Goal: Task Accomplishment & Management: Use online tool/utility

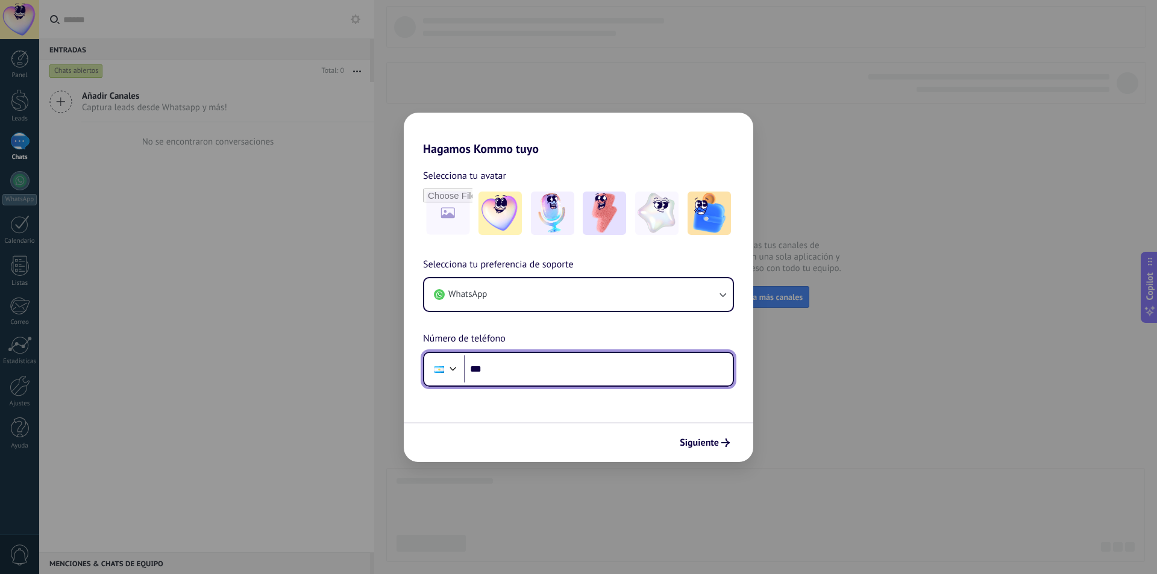
click at [525, 374] on input "***" at bounding box center [598, 370] width 269 height 28
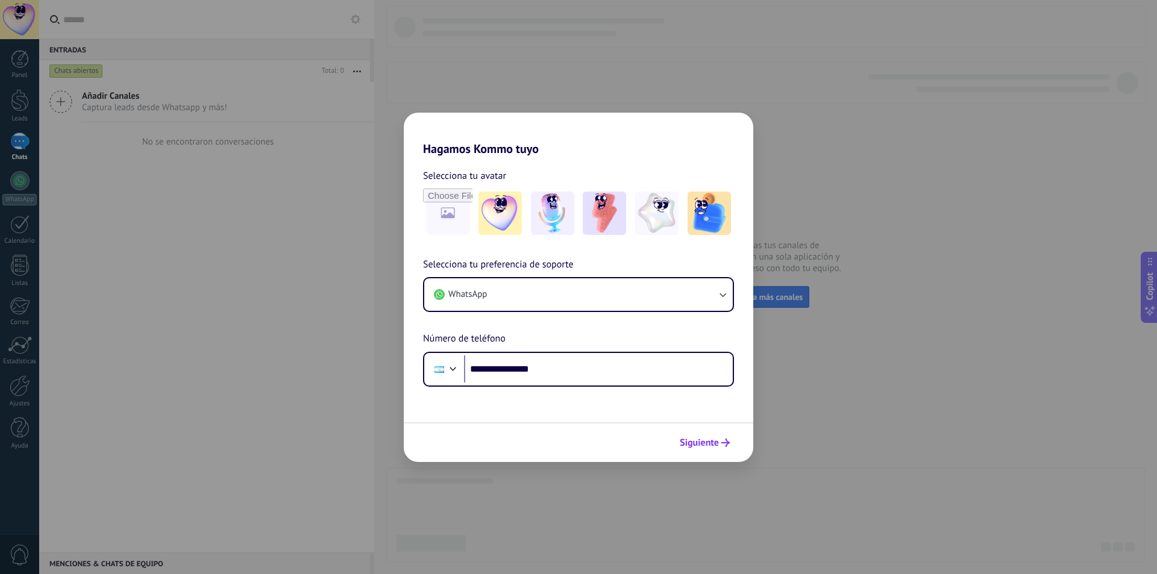
click at [713, 451] on button "Siguiente" at bounding box center [704, 443] width 61 height 20
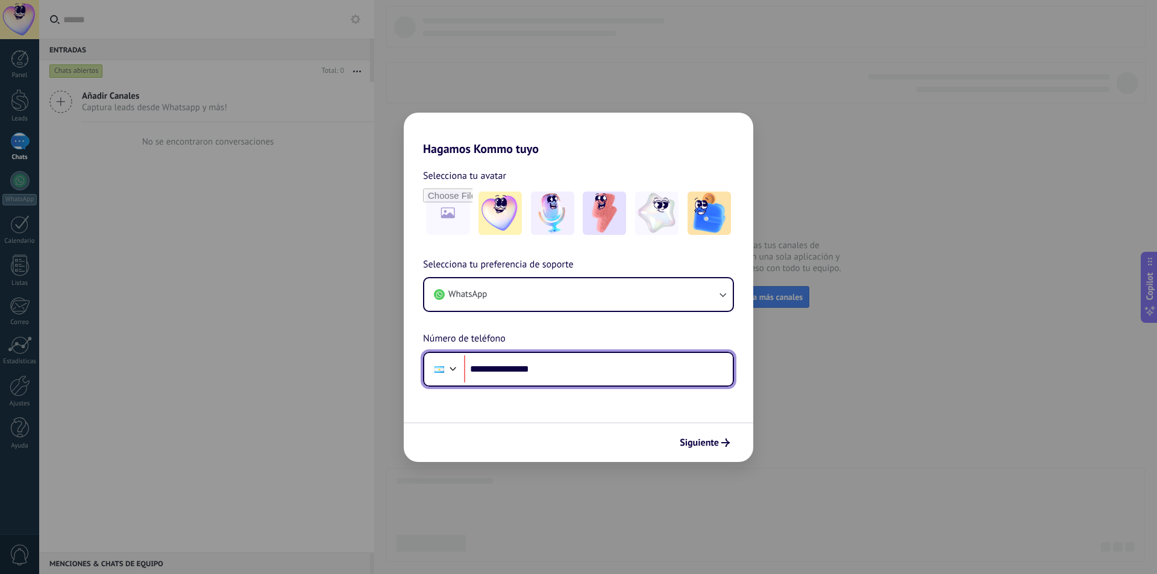
click at [492, 368] on input "**********" at bounding box center [598, 370] width 269 height 28
click at [497, 366] on input "**********" at bounding box center [598, 370] width 269 height 28
type input "**********"
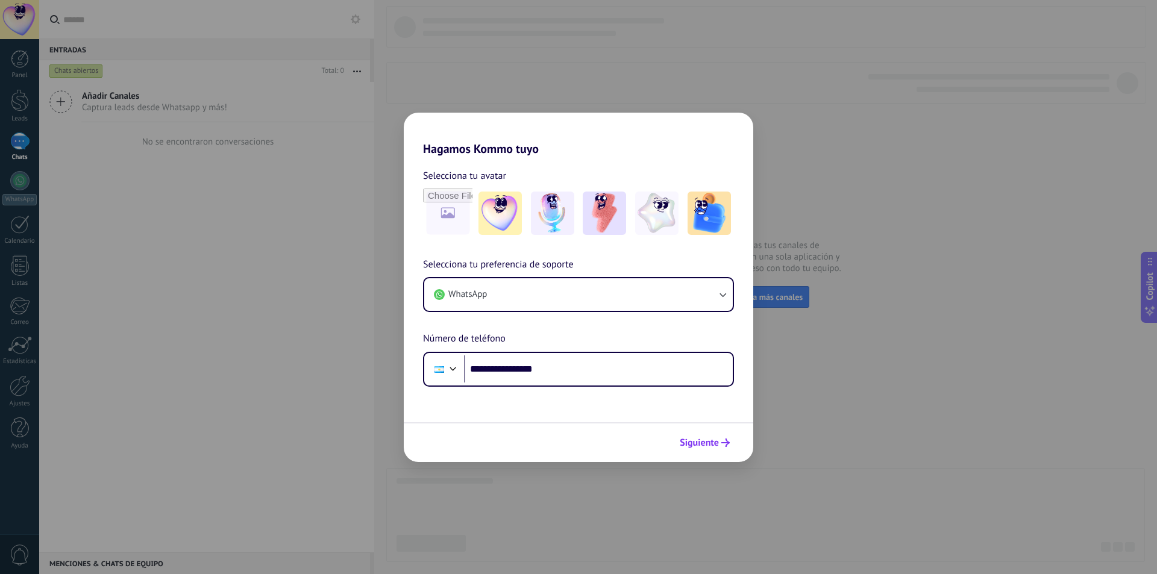
click at [709, 445] on span "Siguiente" at bounding box center [699, 443] width 39 height 8
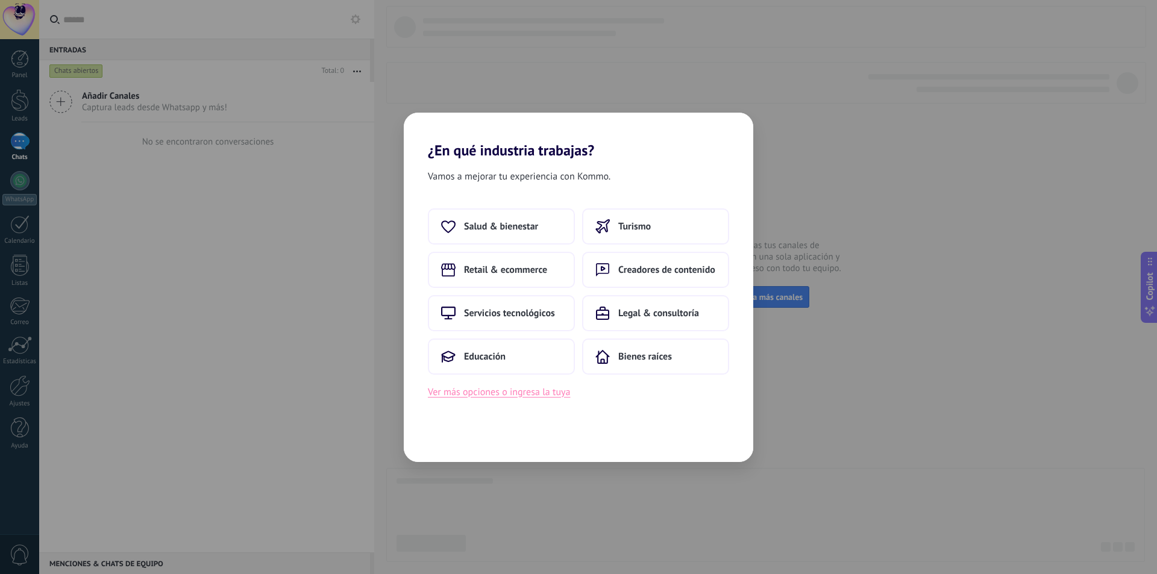
click at [500, 395] on button "Ver más opciones o ingresa la tuya" at bounding box center [499, 393] width 142 height 16
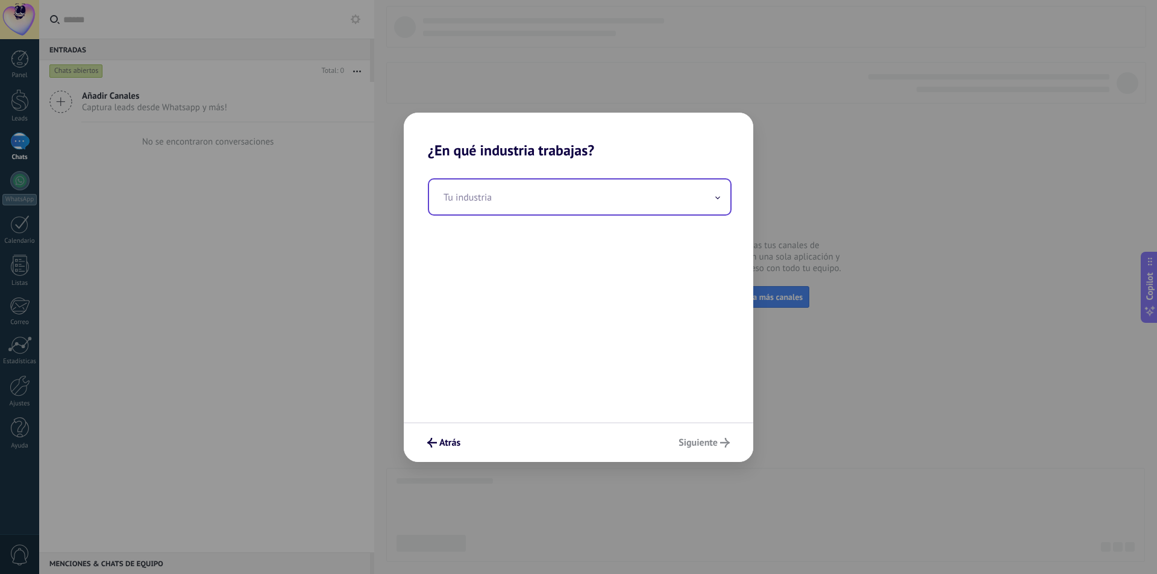
click at [488, 207] on input "text" at bounding box center [579, 197] width 301 height 35
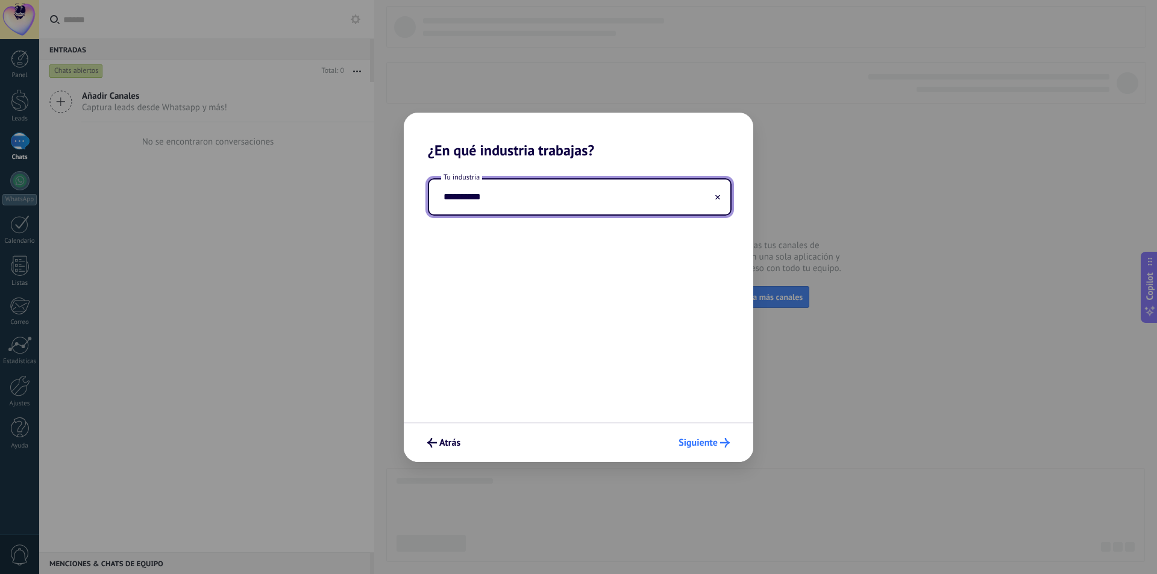
type input "**********"
click at [695, 439] on span "Siguiente" at bounding box center [698, 443] width 39 height 8
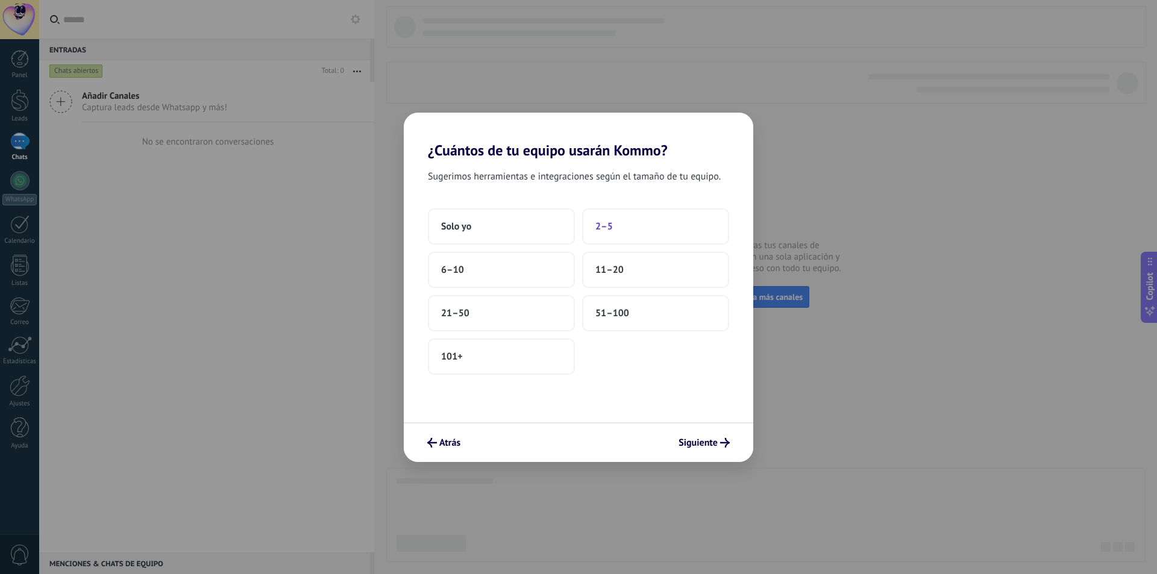
click at [611, 227] on span "2–5" at bounding box center [603, 227] width 17 height 12
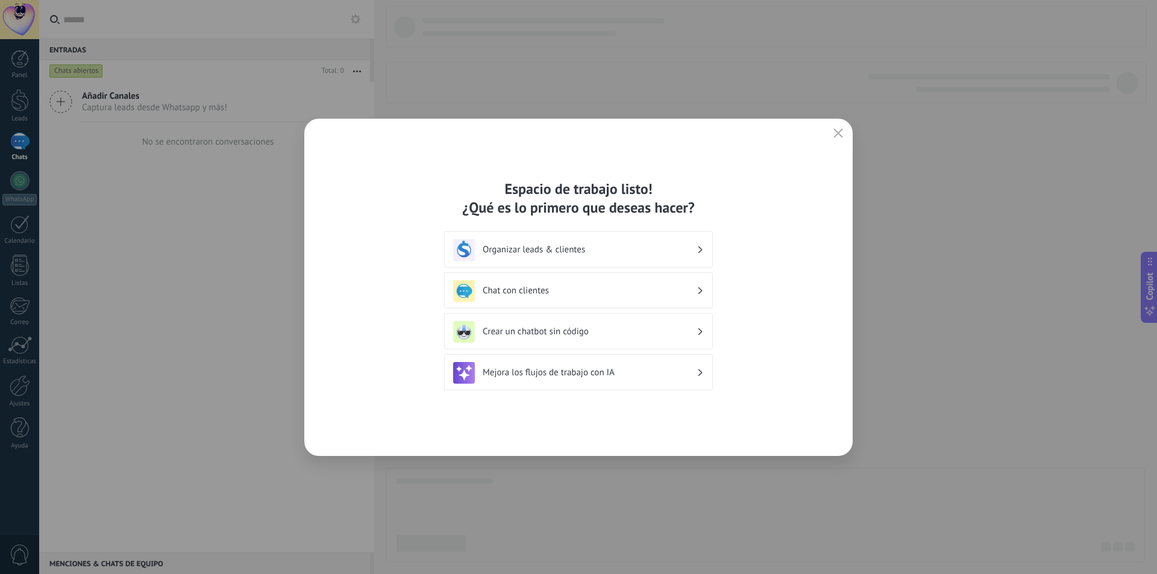
click at [688, 339] on div "Crear un chatbot sin código" at bounding box center [578, 332] width 251 height 22
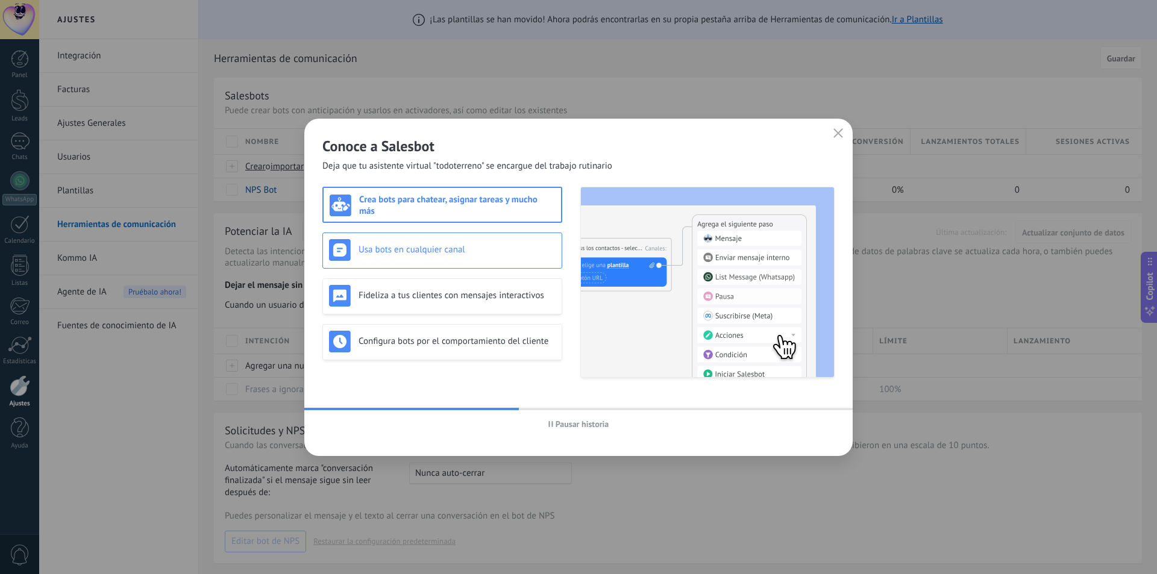
click at [377, 250] on h3 "Usa bots en cualquier canal" at bounding box center [457, 249] width 197 height 11
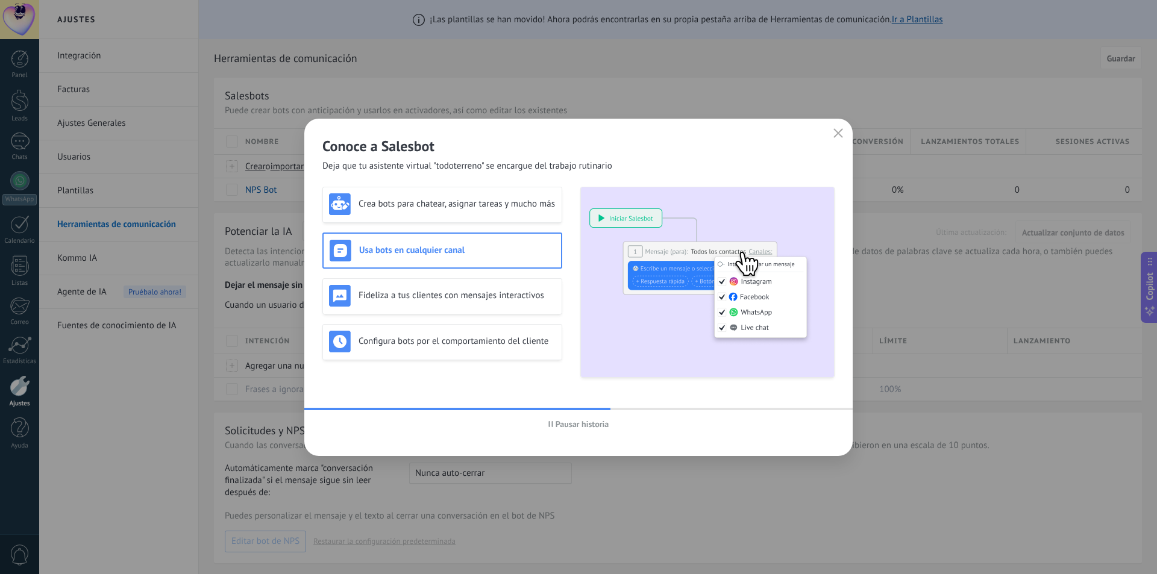
click at [571, 427] on span "Pausar historia" at bounding box center [583, 424] width 54 height 8
click at [432, 294] on h3 "Fideliza a tus clientes con mensajes interactivos" at bounding box center [457, 295] width 197 height 11
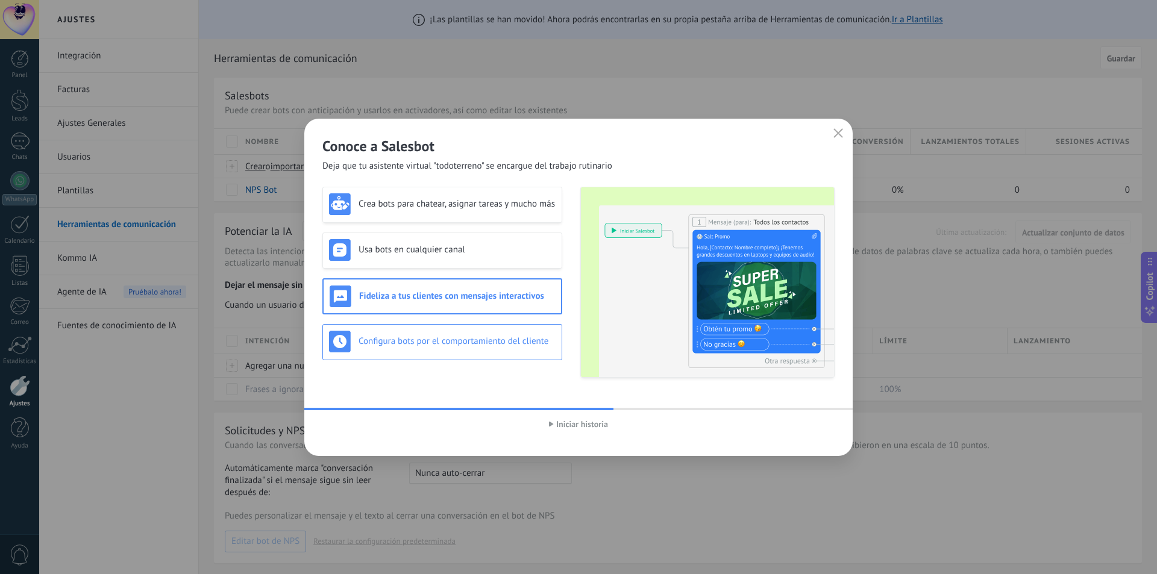
click at [423, 339] on h3 "Configura bots por el comportamiento del cliente" at bounding box center [457, 341] width 197 height 11
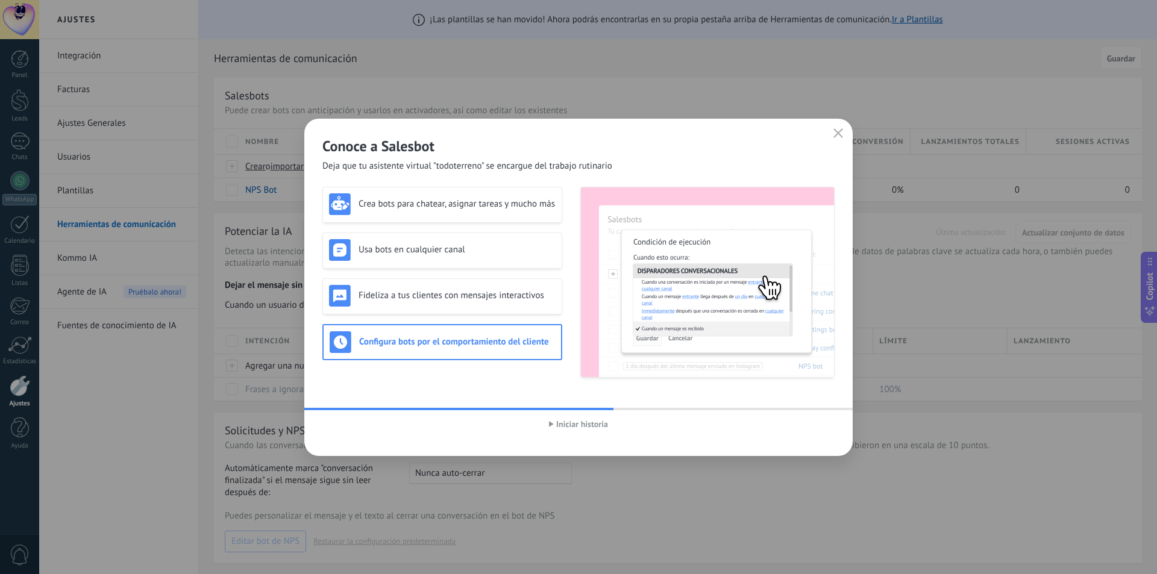
click at [572, 423] on span "Iniciar historia" at bounding box center [582, 424] width 52 height 8
click at [433, 195] on div "Crea bots para chatear, asignar tareas y mucho más" at bounding box center [442, 204] width 227 height 22
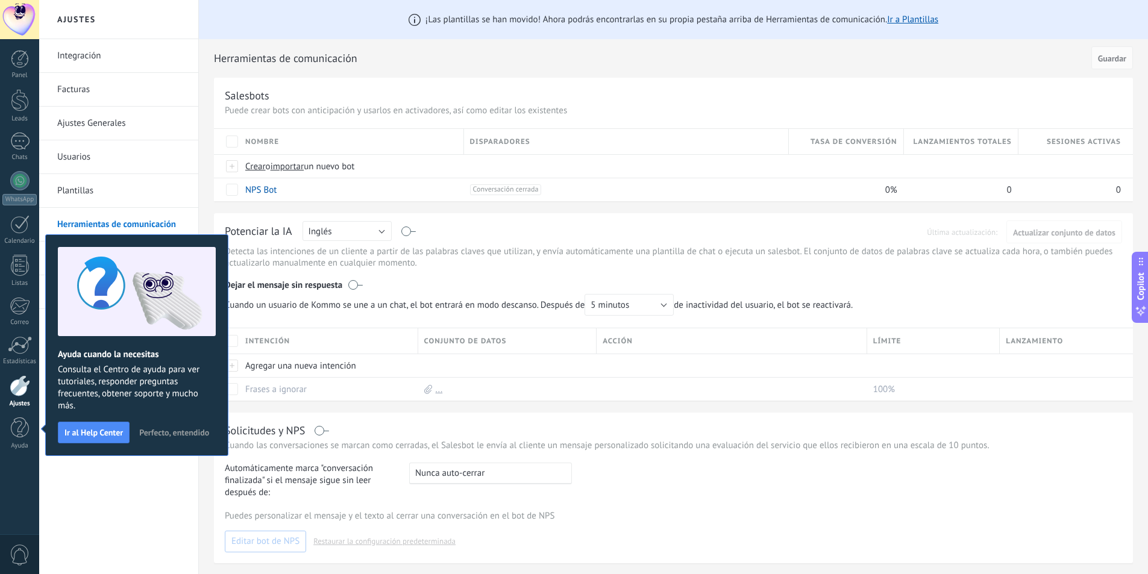
click at [164, 430] on span "Perfecto, entendido" at bounding box center [174, 433] width 70 height 8
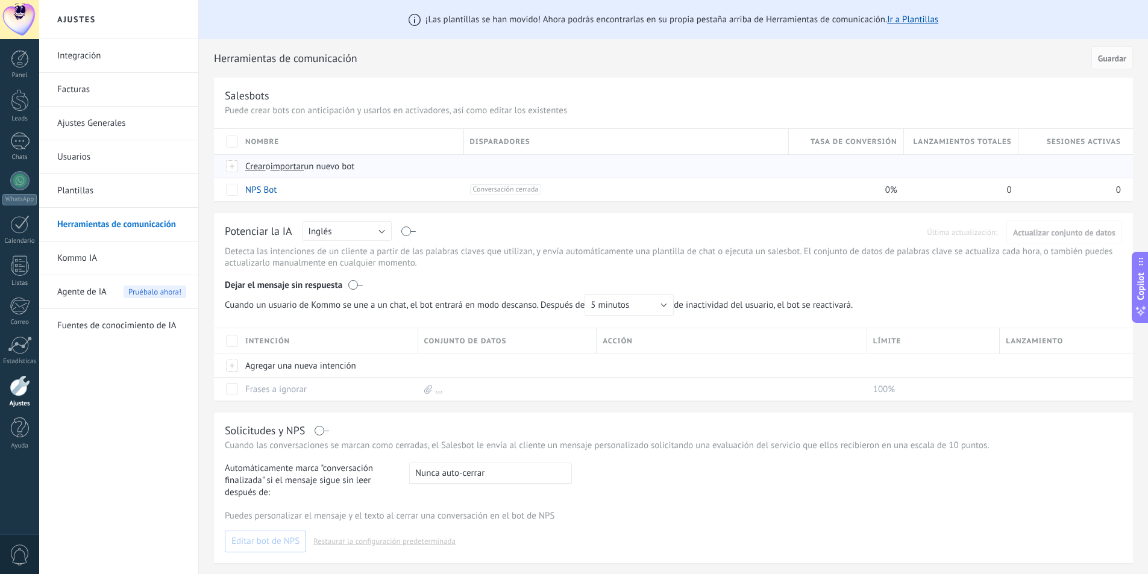
click at [257, 168] on span "Crear" at bounding box center [255, 166] width 20 height 11
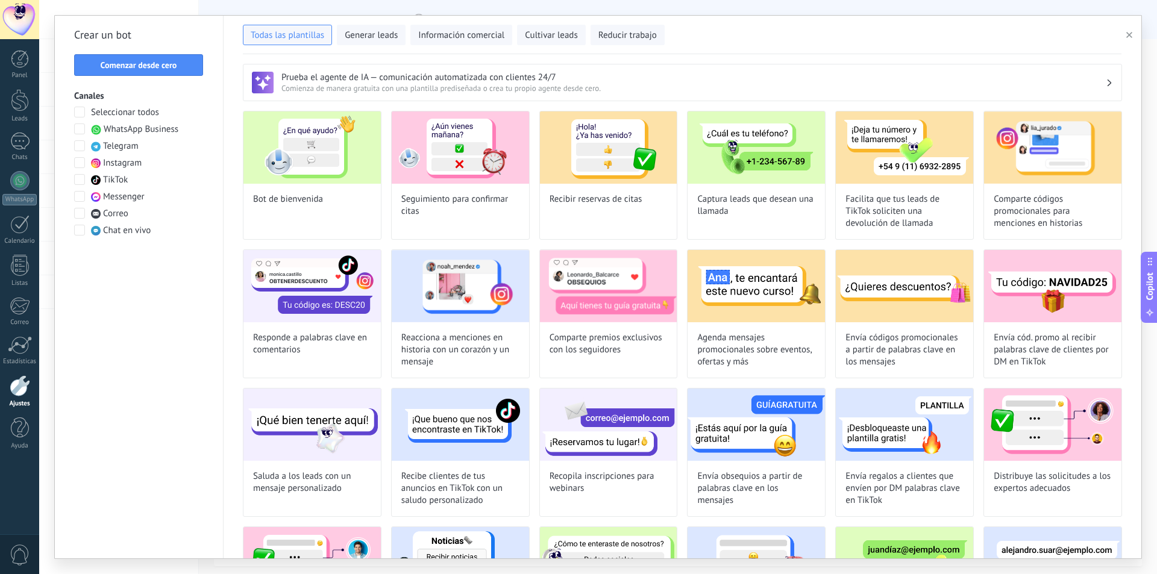
click at [80, 129] on span at bounding box center [79, 129] width 11 height 11
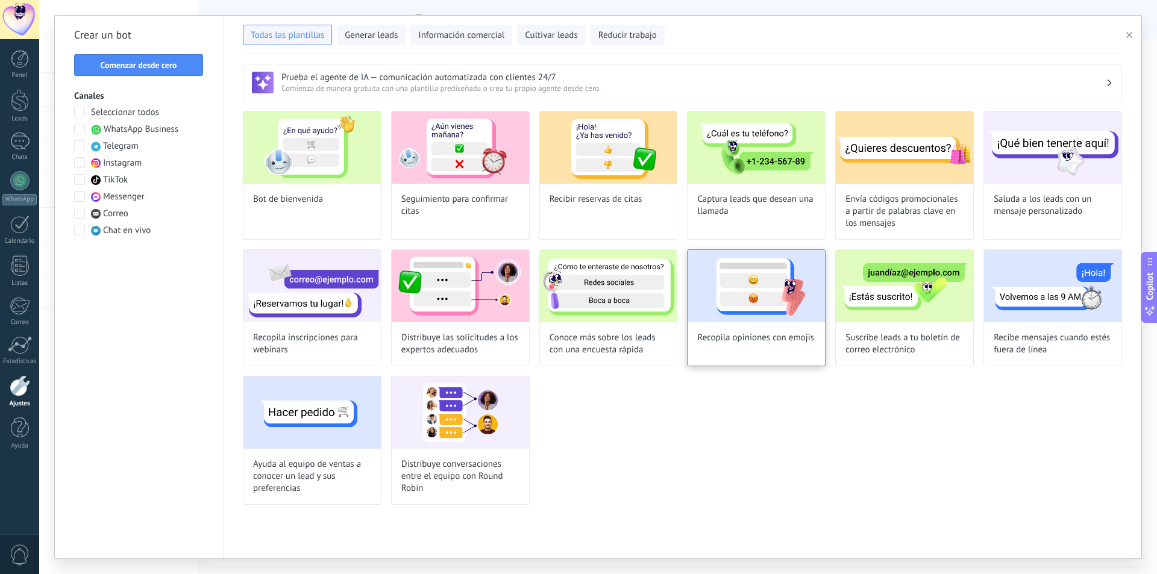
click at [773, 329] on div "Recopila opiniones con emojis" at bounding box center [756, 308] width 139 height 117
type input "**********"
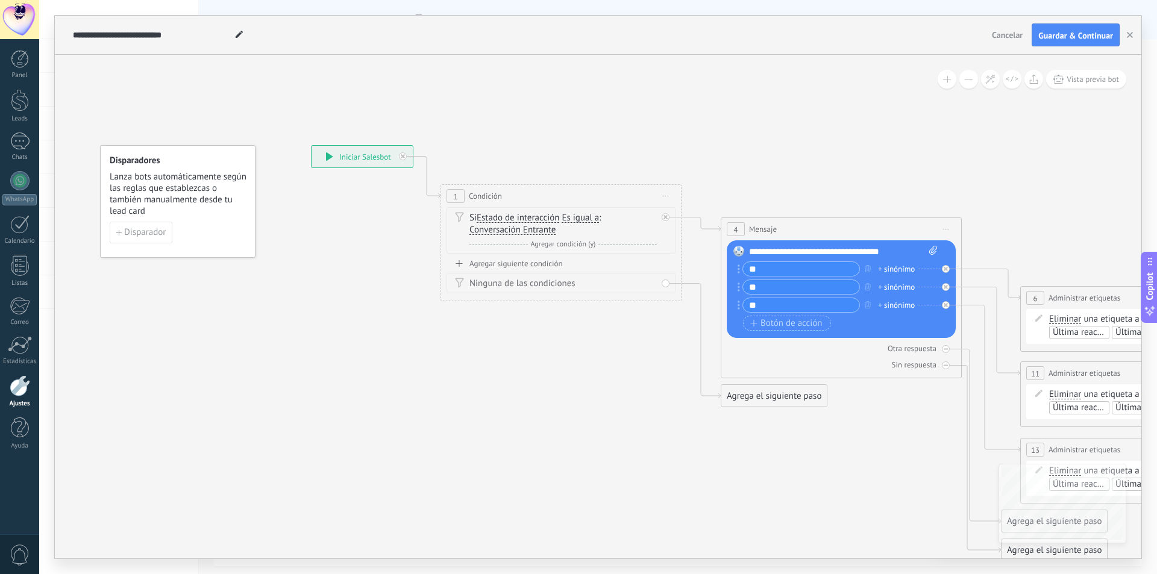
click at [819, 251] on div "**********" at bounding box center [843, 252] width 189 height 12
click at [820, 251] on div "**********" at bounding box center [843, 252] width 189 height 12
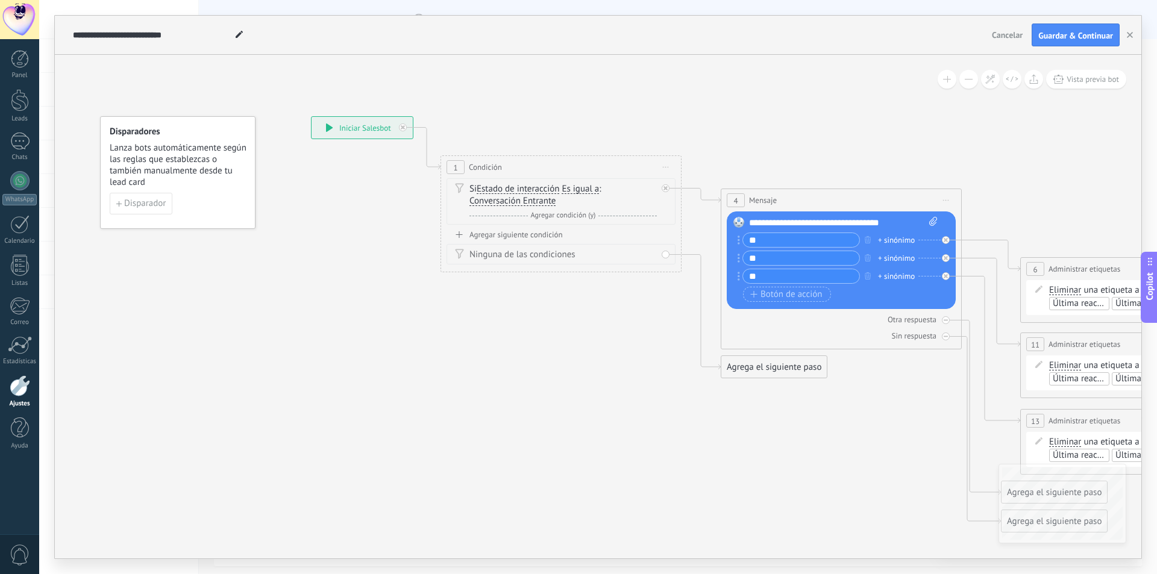
click at [747, 366] on div "Agrega el siguiente paso" at bounding box center [773, 367] width 105 height 20
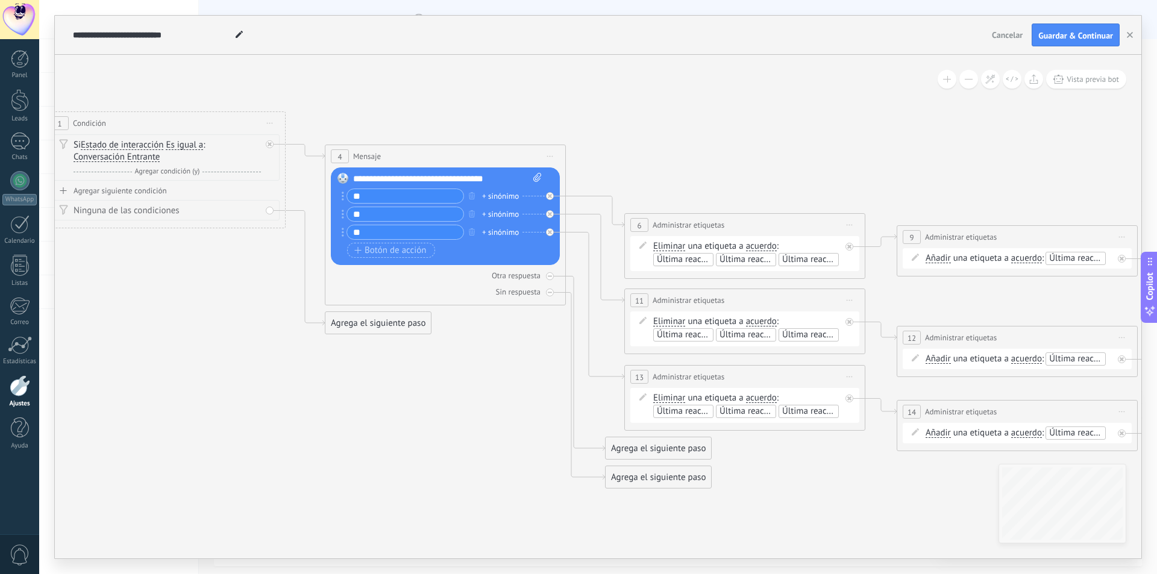
drag, startPoint x: 822, startPoint y: 119, endPoint x: 437, endPoint y: 79, distance: 386.6
click at [437, 79] on icon at bounding box center [801, 280] width 2374 height 1019
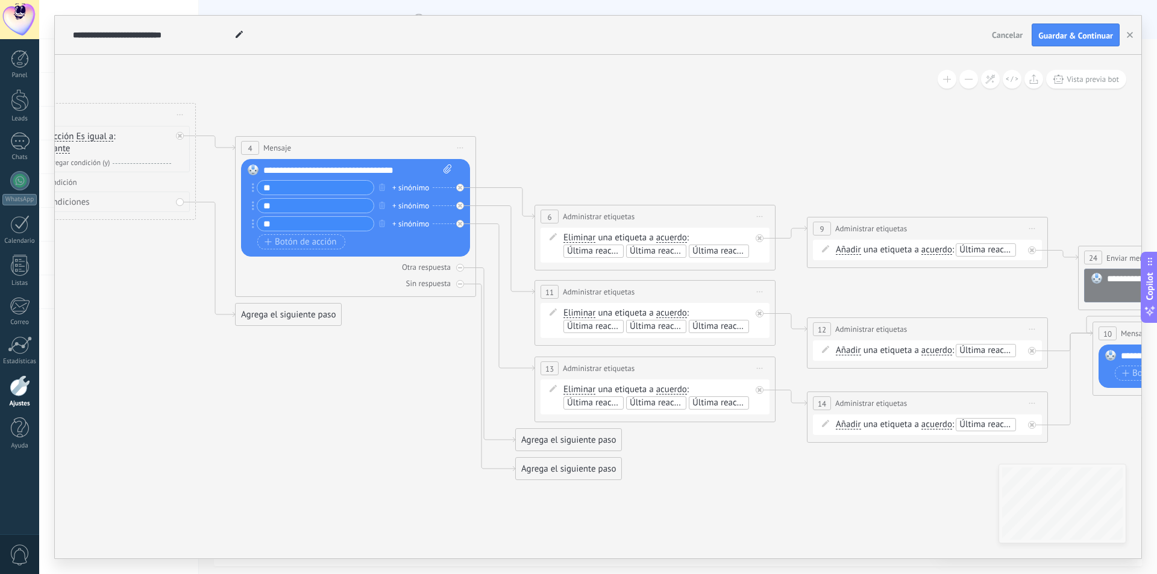
drag, startPoint x: 711, startPoint y: 156, endPoint x: 628, endPoint y: 148, distance: 82.9
click at [628, 148] on icon at bounding box center [711, 272] width 2374 height 1019
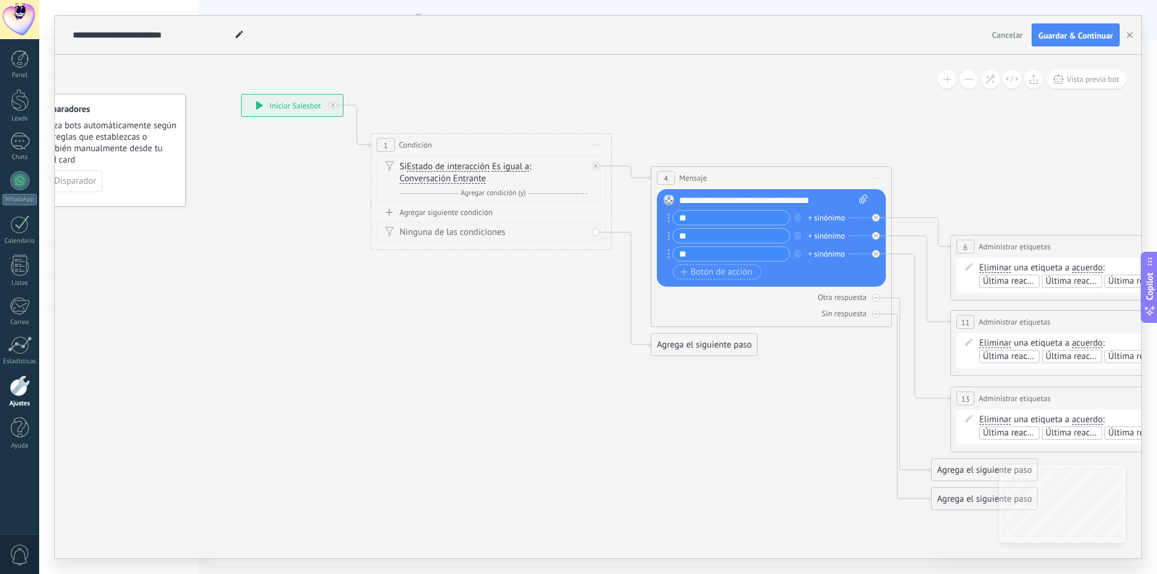
drag, startPoint x: 444, startPoint y: 104, endPoint x: 844, endPoint y: 134, distance: 401.9
click at [844, 134] on icon at bounding box center [1127, 302] width 2374 height 1019
click at [459, 171] on span "Estado de interacción" at bounding box center [448, 167] width 83 height 10
click at [459, 171] on button "Estado de interacción" at bounding box center [476, 167] width 151 height 22
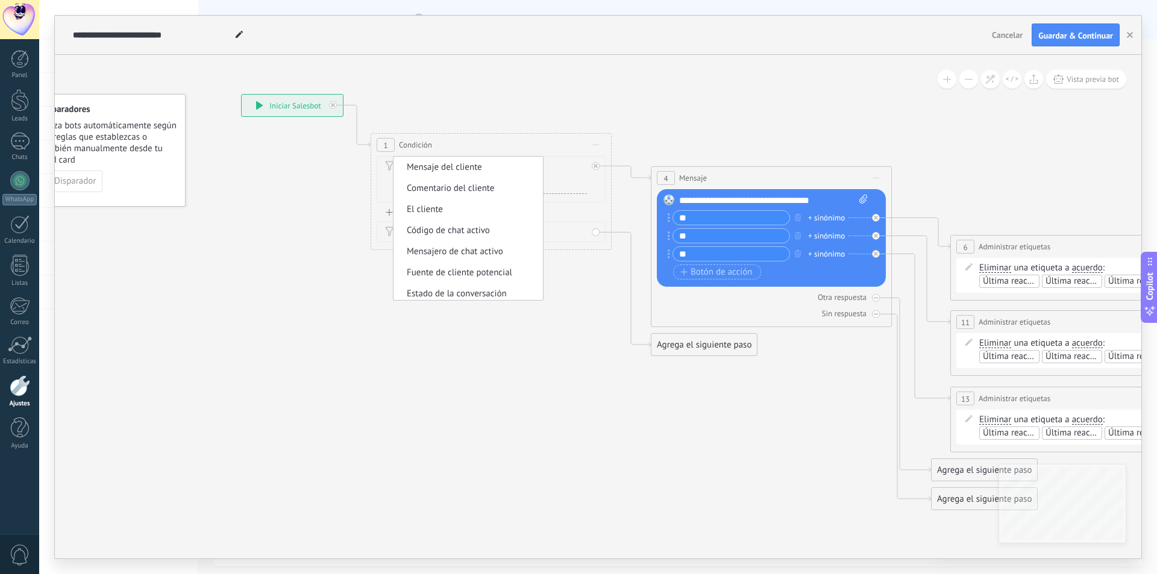
scroll to position [60, 0]
click at [515, 89] on icon at bounding box center [1127, 302] width 2374 height 1019
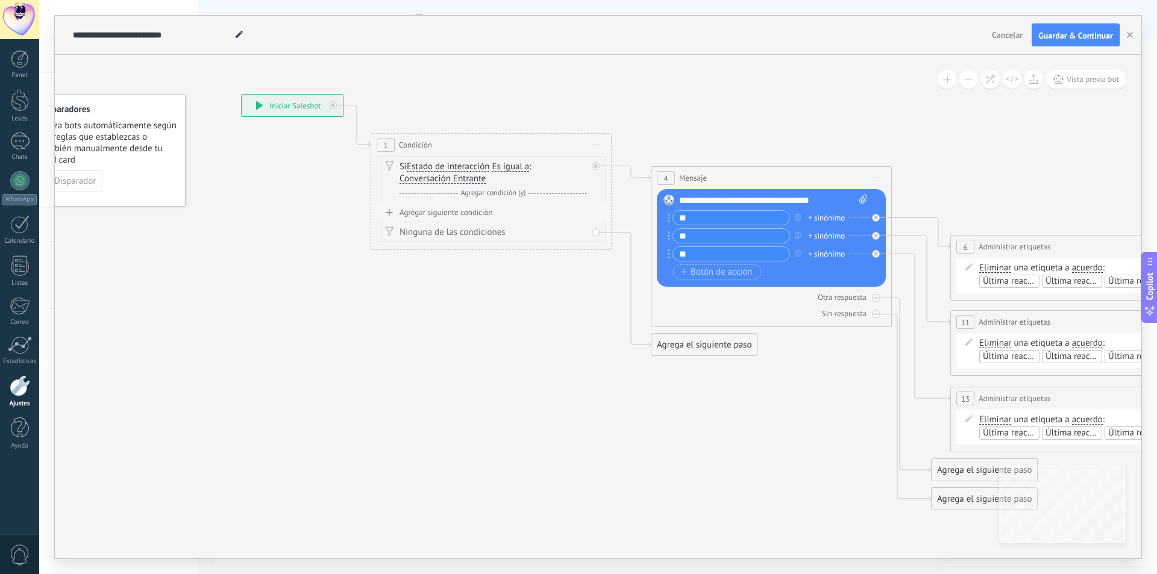
click at [260, 107] on icon at bounding box center [259, 105] width 7 height 8
click at [456, 166] on span "Estado de interacción" at bounding box center [448, 167] width 83 height 10
click at [456, 166] on button "Estado de interacción" at bounding box center [476, 167] width 151 height 22
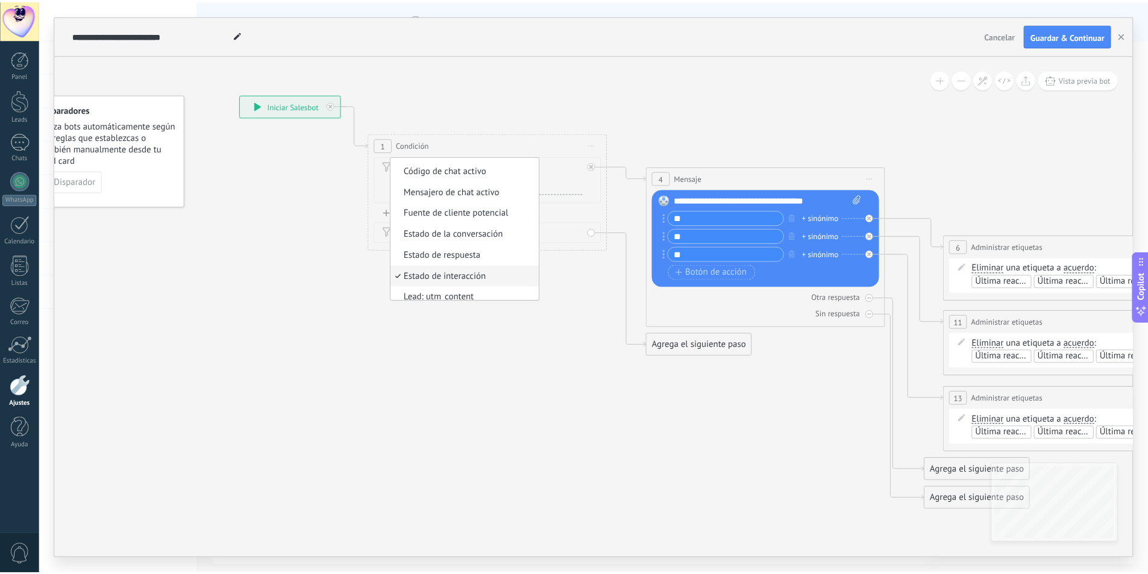
scroll to position [109, 0]
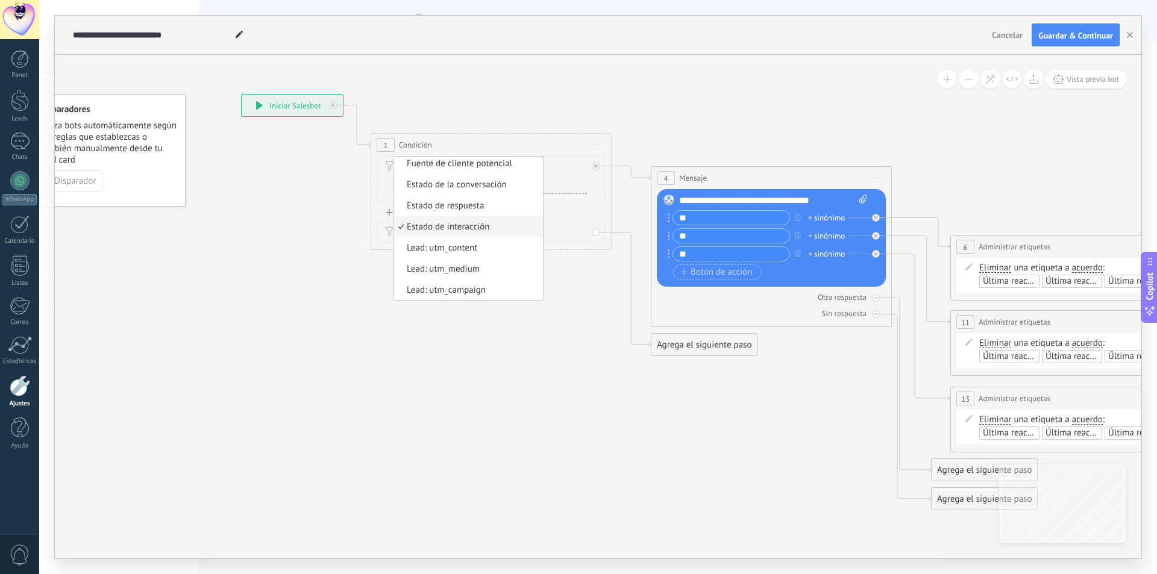
click at [729, 115] on icon at bounding box center [1127, 302] width 2374 height 1019
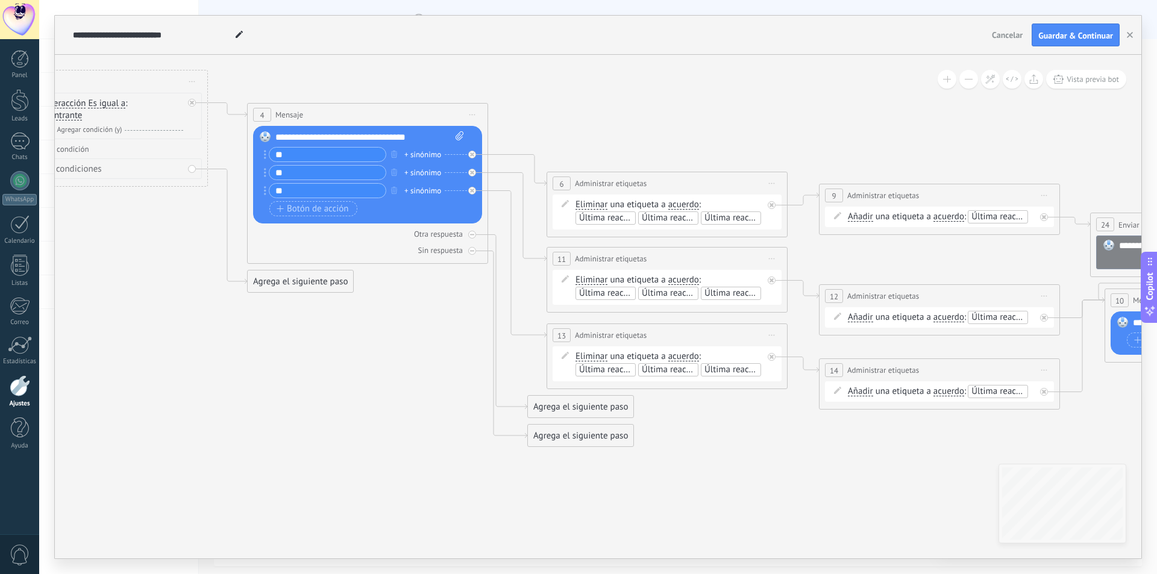
drag, startPoint x: 988, startPoint y: 166, endPoint x: 597, endPoint y: 134, distance: 392.4
click at [597, 134] on icon at bounding box center [723, 238] width 2374 height 1019
click at [407, 153] on div "+ sinónimo" at bounding box center [422, 155] width 37 height 12
click at [544, 122] on icon at bounding box center [723, 238] width 2374 height 1019
click at [328, 152] on input "**" at bounding box center [327, 155] width 116 height 14
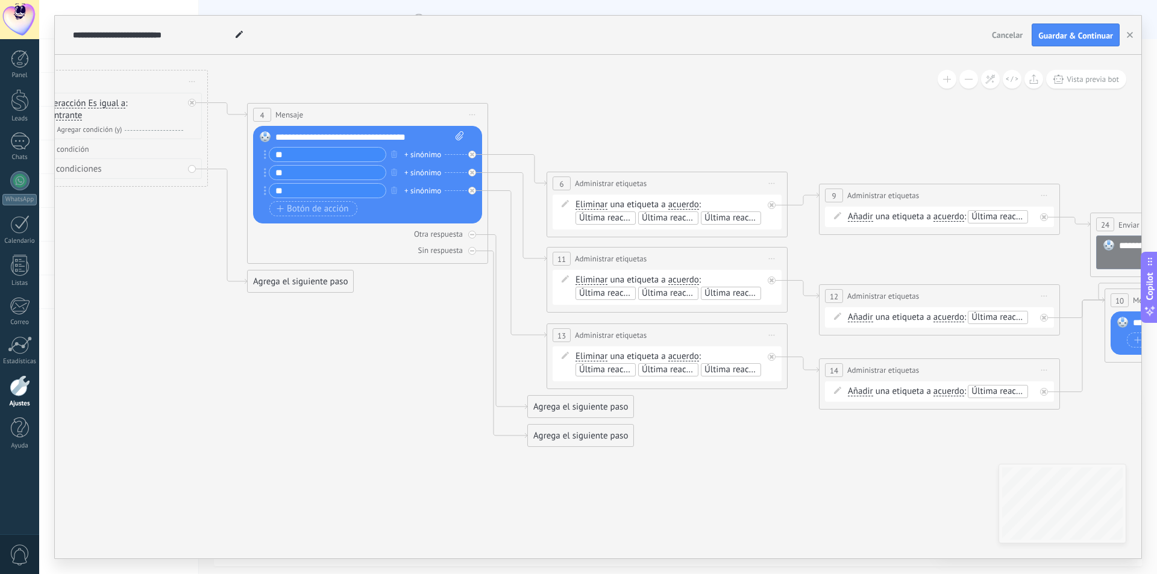
click at [662, 146] on icon at bounding box center [723, 238] width 2374 height 1019
click at [615, 215] on span "Última reacción: Neutral" at bounding box center [626, 217] width 94 height 11
click at [587, 234] on input "text" at bounding box center [606, 232] width 60 height 10
click at [635, 203] on span "una etiqueta a" at bounding box center [637, 204] width 55 height 11
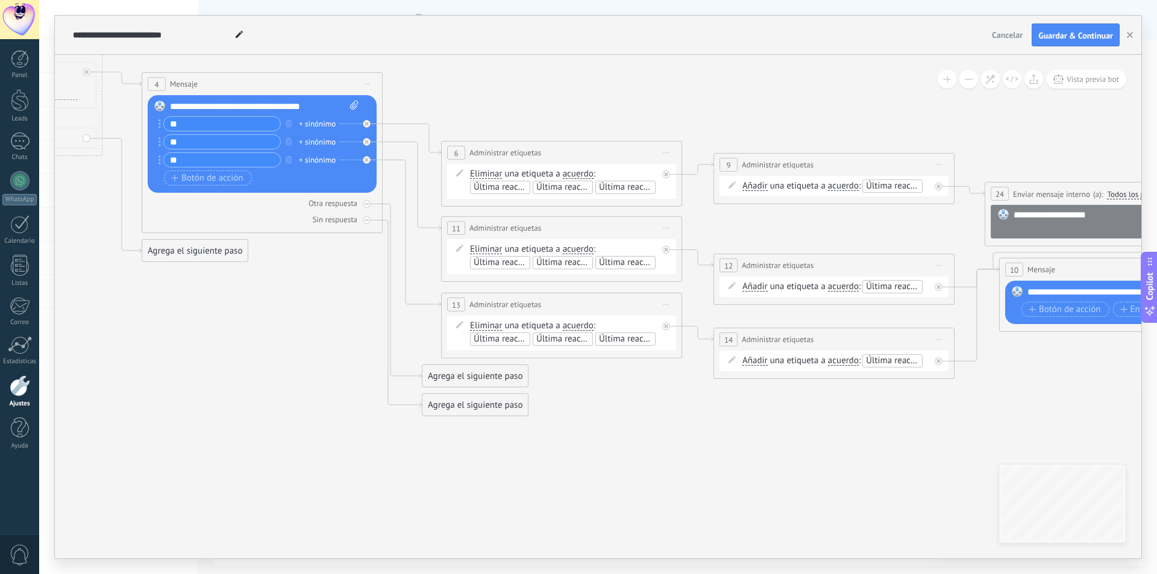
drag, startPoint x: 706, startPoint y: 422, endPoint x: 584, endPoint y: 413, distance: 122.6
click at [587, 414] on icon at bounding box center [617, 208] width 2374 height 1019
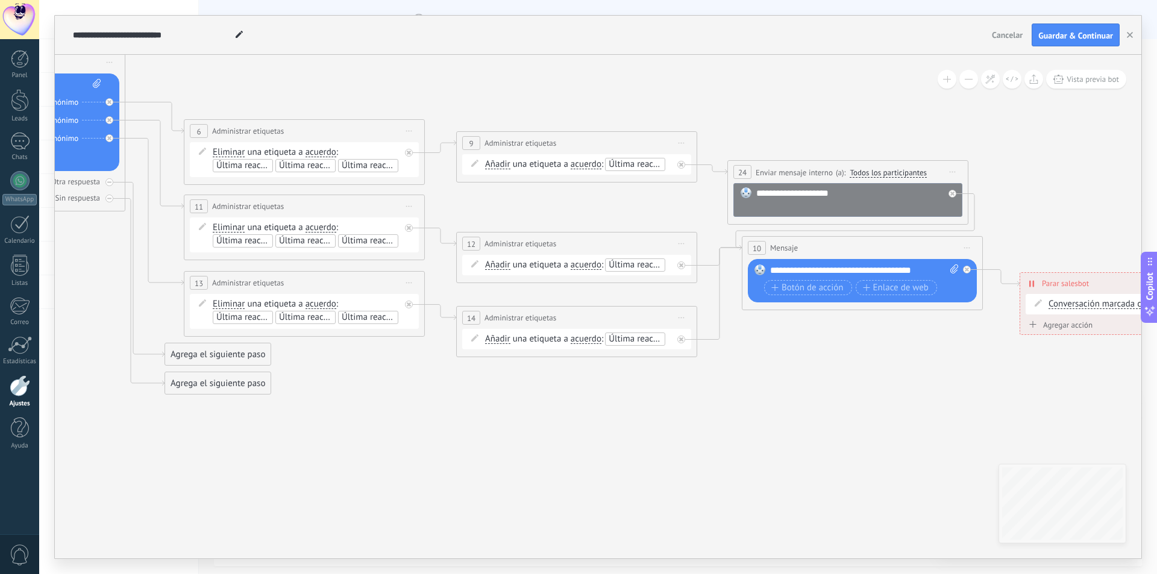
drag, startPoint x: 826, startPoint y: 416, endPoint x: 587, endPoint y: 399, distance: 239.3
click at [587, 399] on icon at bounding box center [360, 186] width 2374 height 1019
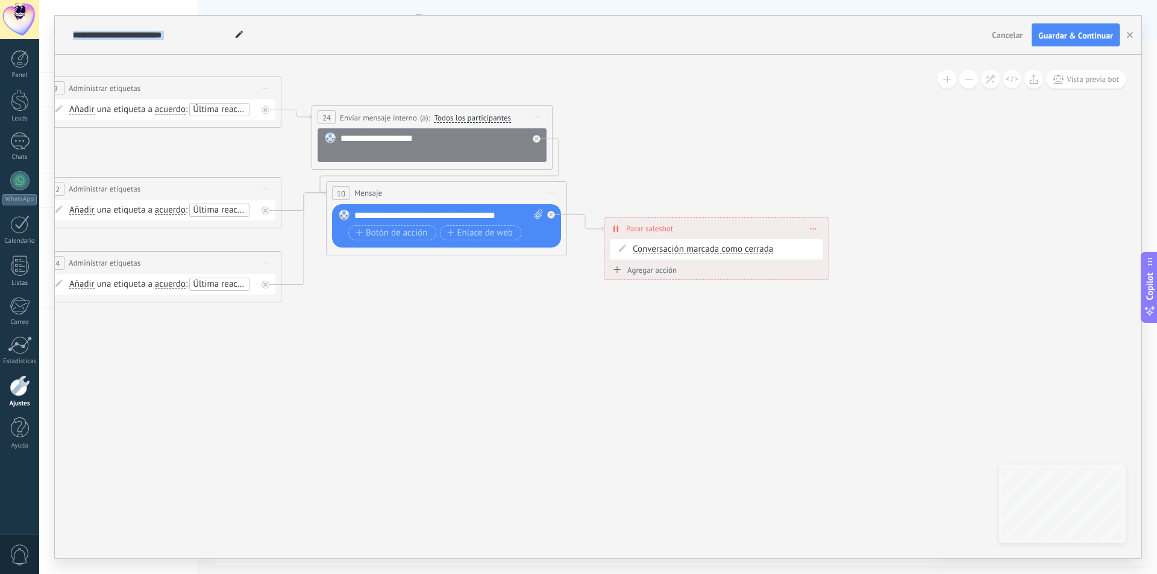
drag, startPoint x: 1068, startPoint y: 244, endPoint x: 670, endPoint y: 191, distance: 401.3
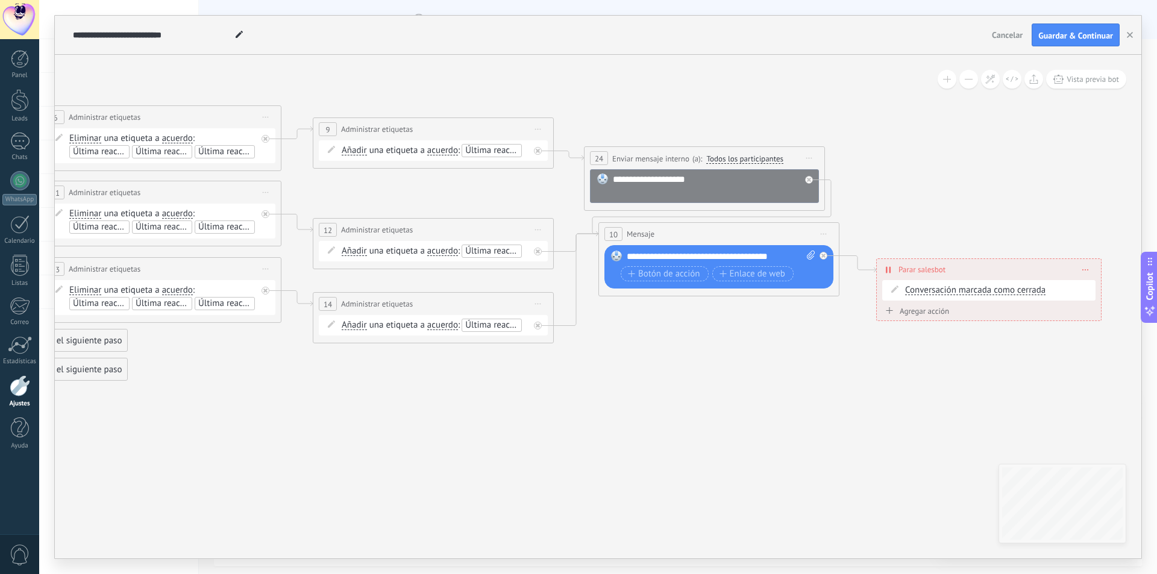
drag, startPoint x: 679, startPoint y: 191, endPoint x: 918, endPoint y: 227, distance: 241.9
click at [918, 227] on icon at bounding box center [217, 172] width 2374 height 1019
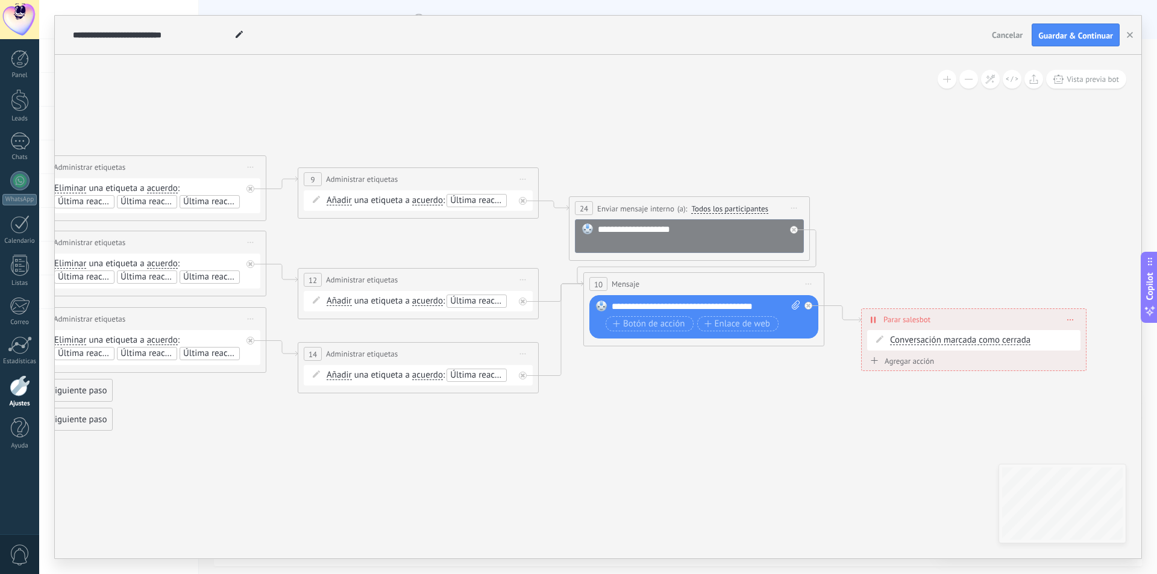
drag, startPoint x: 694, startPoint y: 383, endPoint x: 755, endPoint y: 425, distance: 73.7
click at [752, 434] on icon at bounding box center [202, 222] width 2374 height 1019
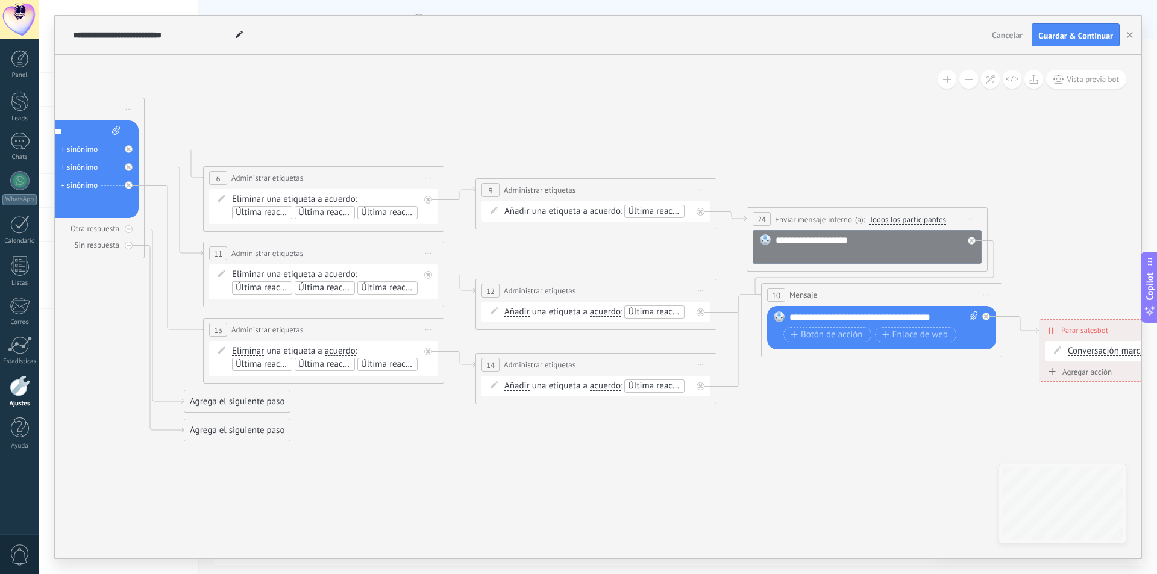
drag, startPoint x: 235, startPoint y: 421, endPoint x: 482, endPoint y: 432, distance: 247.4
click at [482, 432] on icon at bounding box center [379, 233] width 2374 height 1019
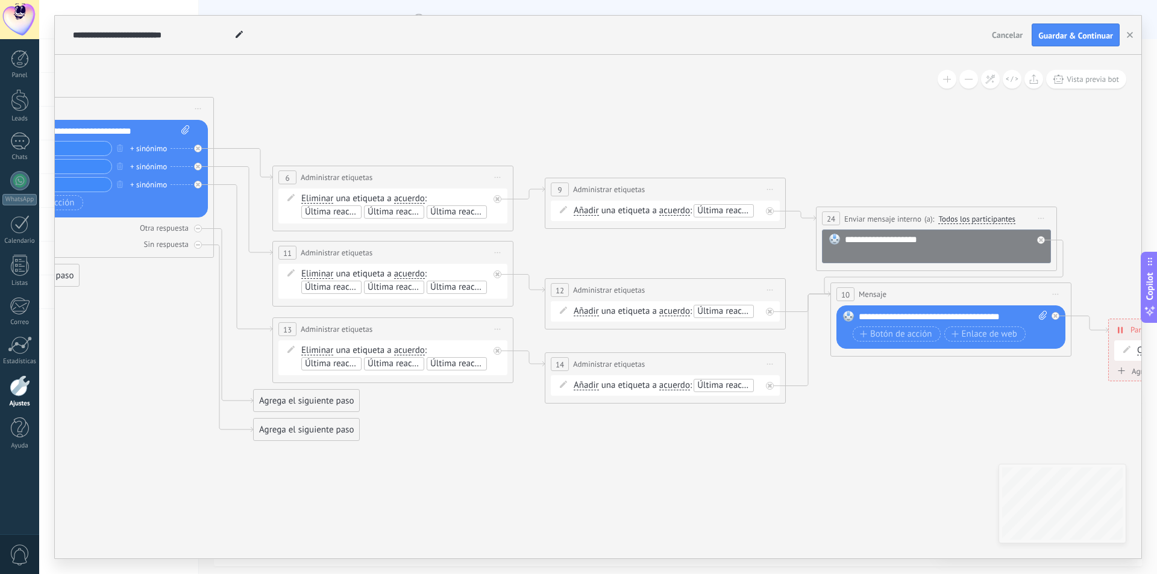
click at [283, 404] on div "Agrega el siguiente paso" at bounding box center [306, 401] width 105 height 20
click at [826, 462] on icon at bounding box center [449, 232] width 2374 height 1019
click at [316, 397] on div "Agrega el siguiente paso" at bounding box center [306, 401] width 105 height 20
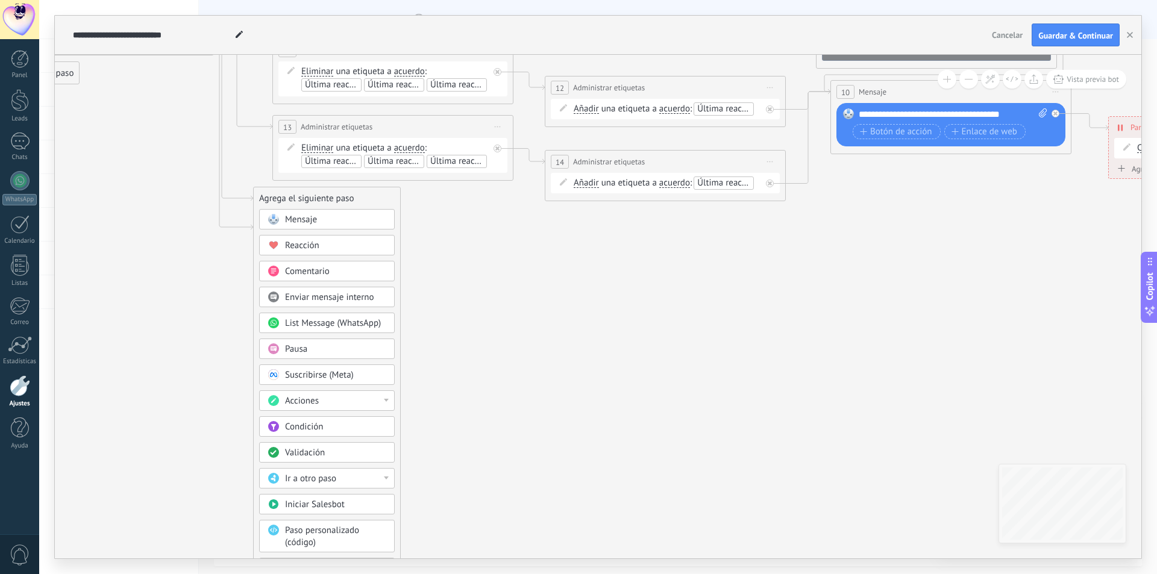
click at [462, 403] on icon at bounding box center [449, 30] width 2374 height 1019
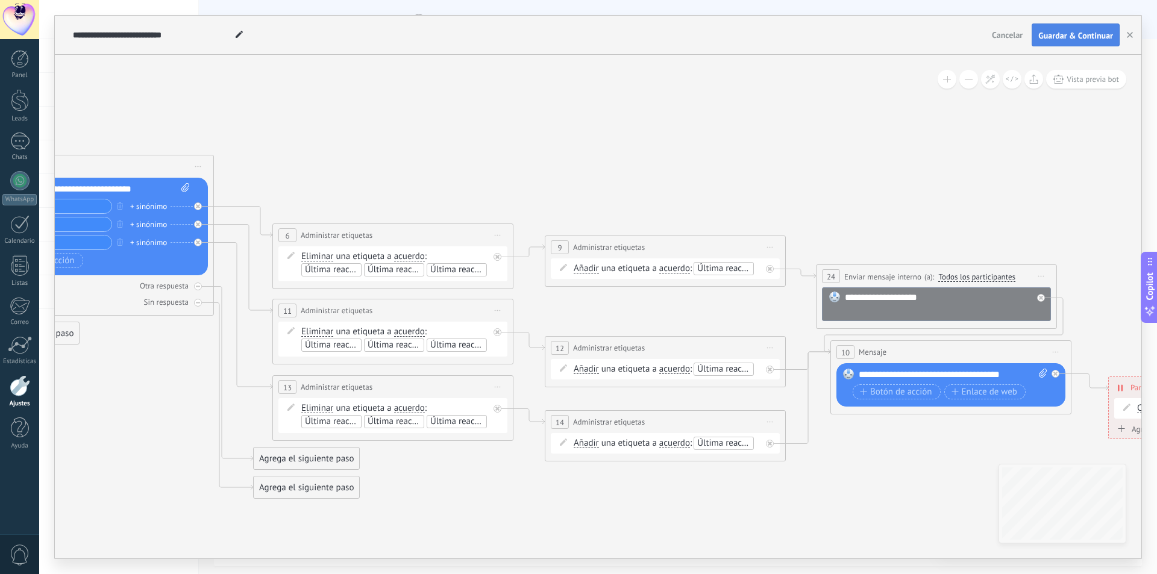
click at [1082, 38] on span "Guardar & Continuar" at bounding box center [1075, 35] width 75 height 8
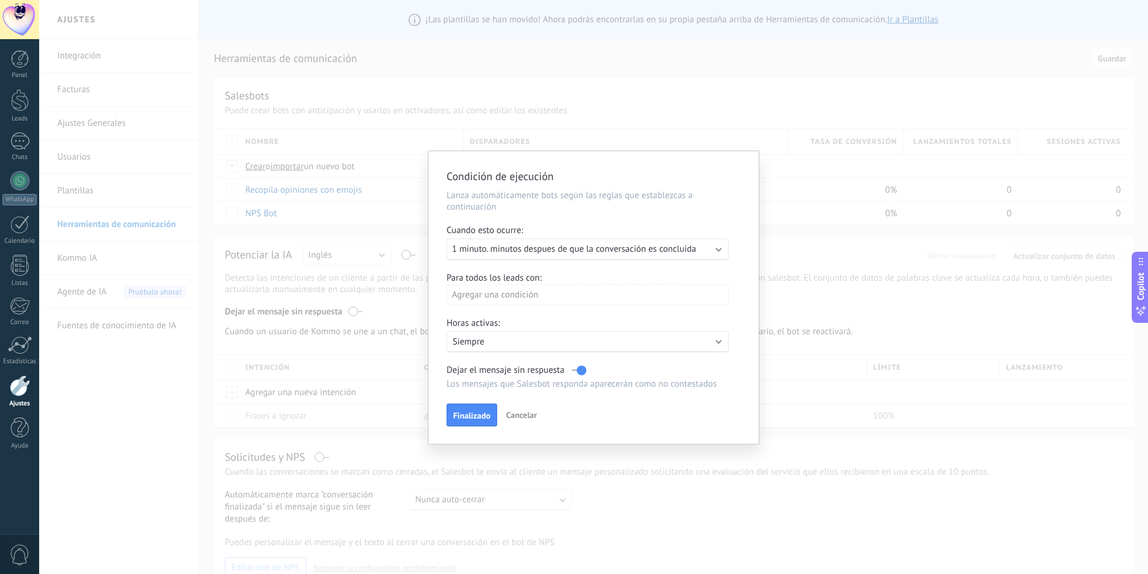
click at [537, 250] on span "1 minuto. minutos despues de que la conversación es concluida" at bounding box center [574, 248] width 244 height 11
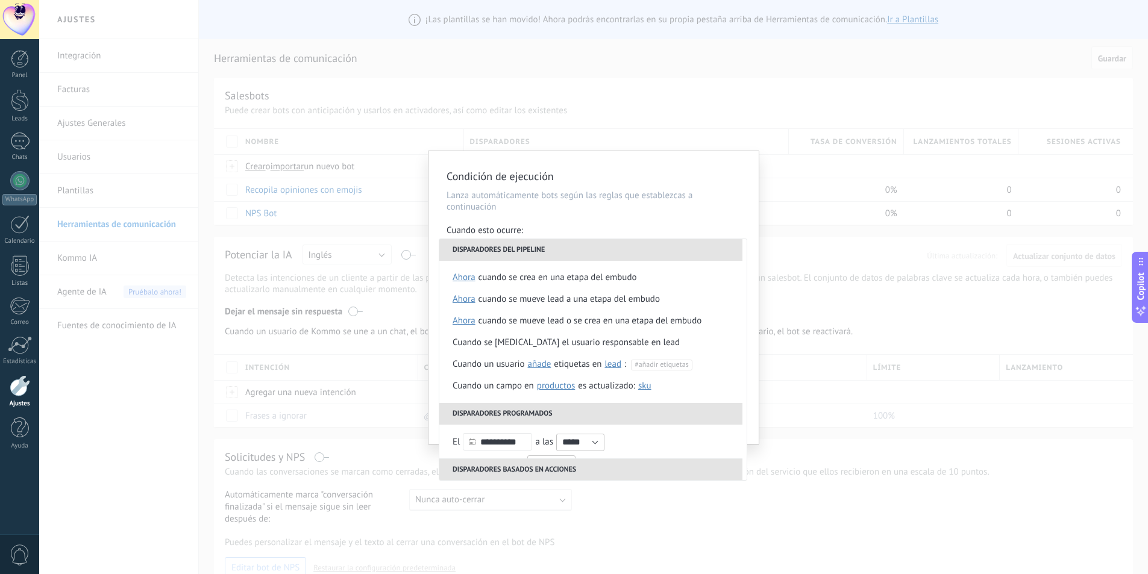
click at [542, 232] on div "Cuando esto ocurre:" at bounding box center [594, 232] width 294 height 14
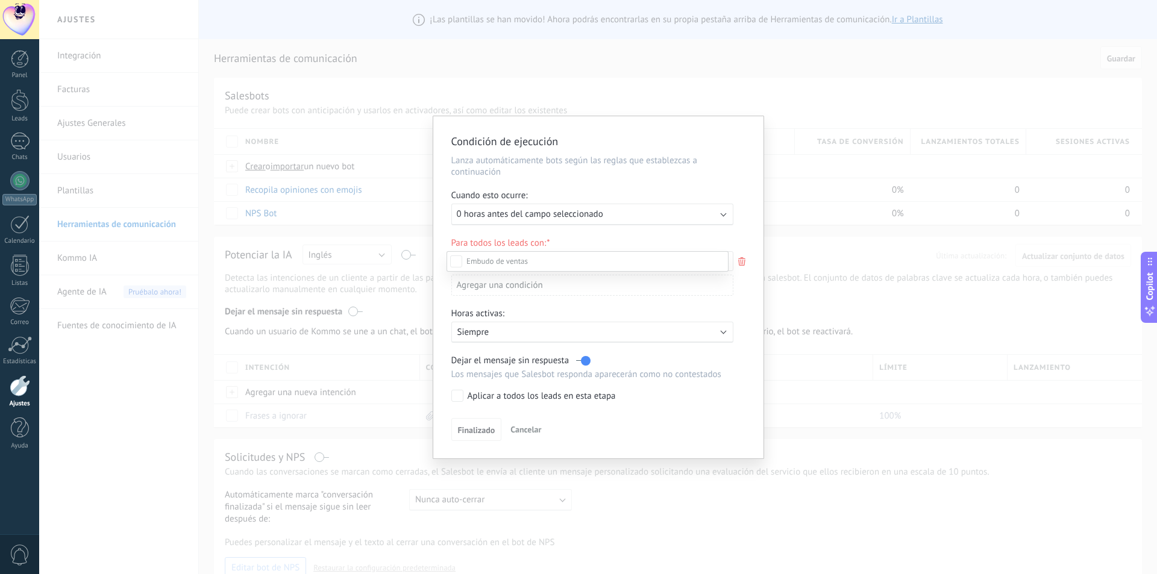
click at [498, 209] on div at bounding box center [598, 287] width 1118 height 574
click at [488, 214] on span "0 horas antes del campo seleccionado" at bounding box center [525, 214] width 146 height 11
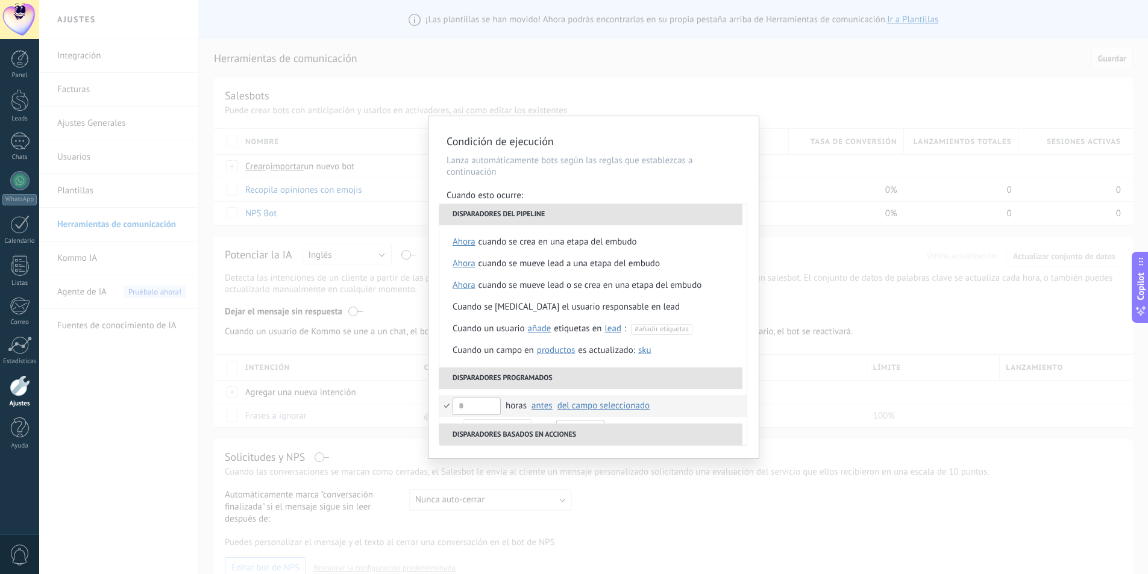
scroll to position [0, 0]
click at [641, 166] on p "Lanza automáticamente bots según las reglas que establezcas a continuación" at bounding box center [594, 166] width 294 height 23
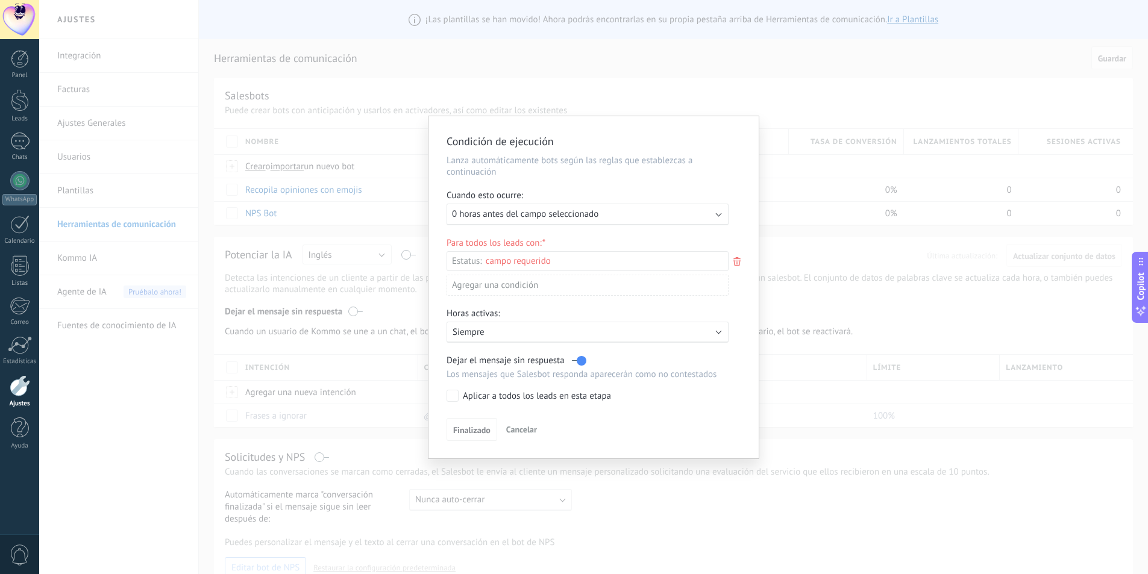
click at [0, 0] on div "Incoming leads Contacto inicial Negociación Debate contractual Discusión de con…" at bounding box center [0, 0] width 0 height 0
click at [606, 181] on div at bounding box center [598, 287] width 1118 height 574
click at [543, 213] on span "0 horas antes del campo seleccionado" at bounding box center [525, 214] width 146 height 11
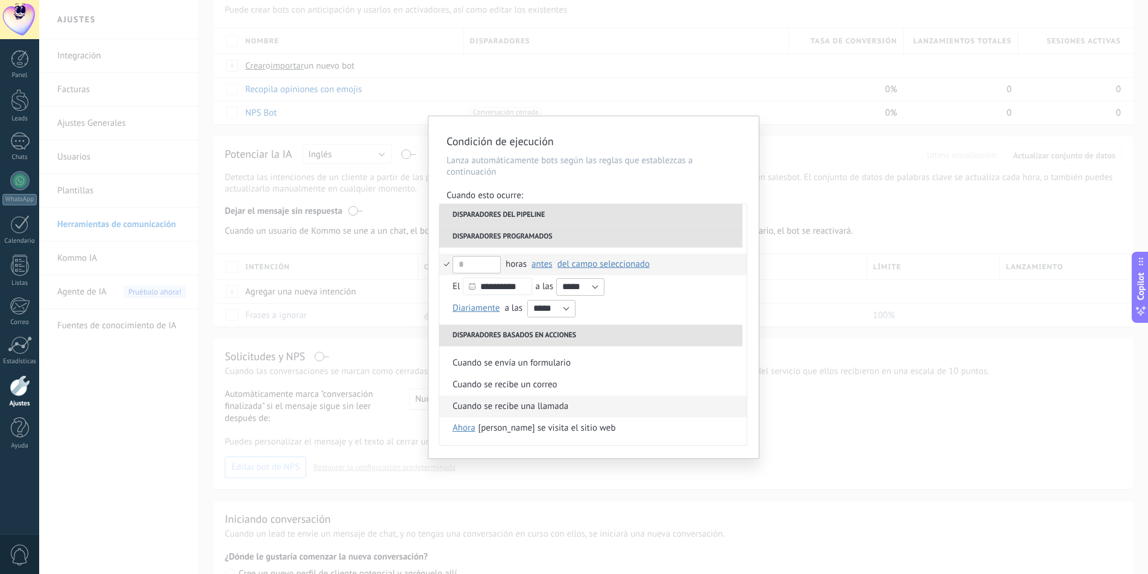
scroll to position [121, 0]
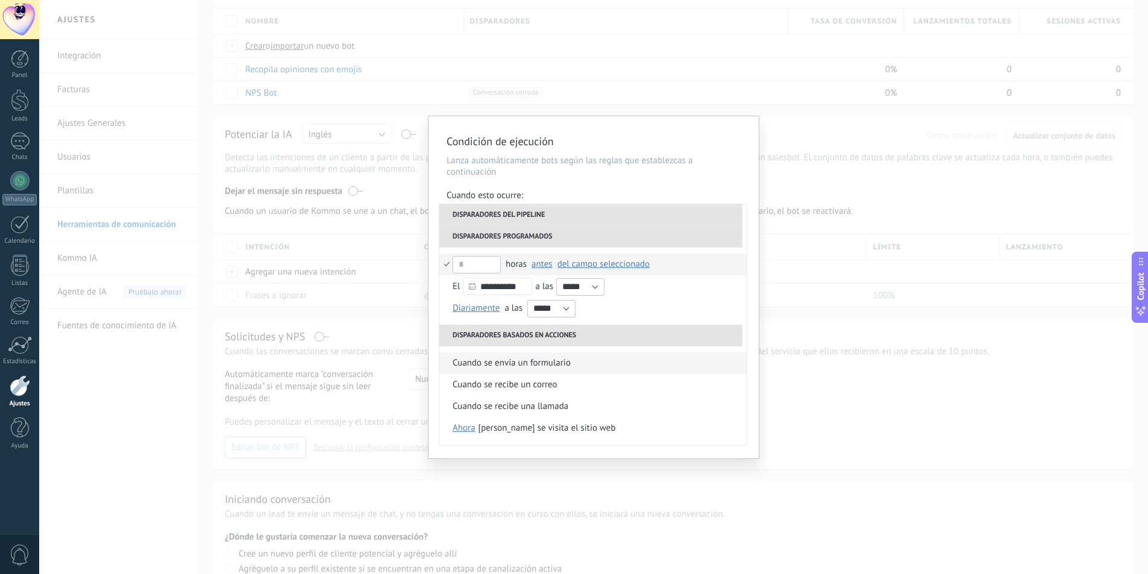
click at [539, 365] on div "Cuando se envía un formulario" at bounding box center [512, 364] width 118 height 22
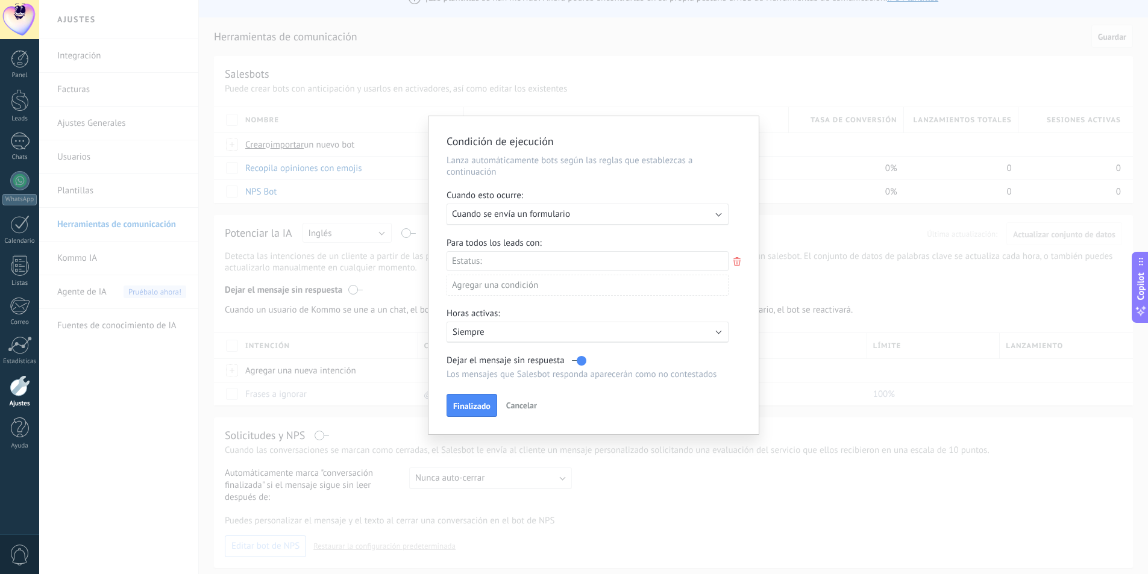
scroll to position [0, 0]
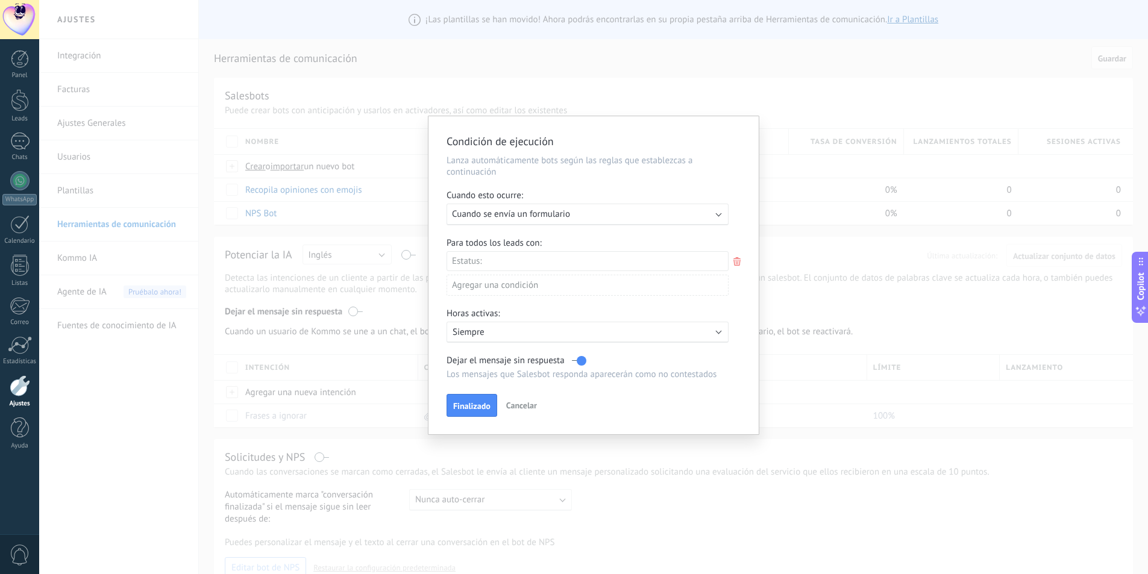
click at [599, 212] on div "Ejecutar: Cuando se envía un formulario" at bounding box center [583, 214] width 262 height 11
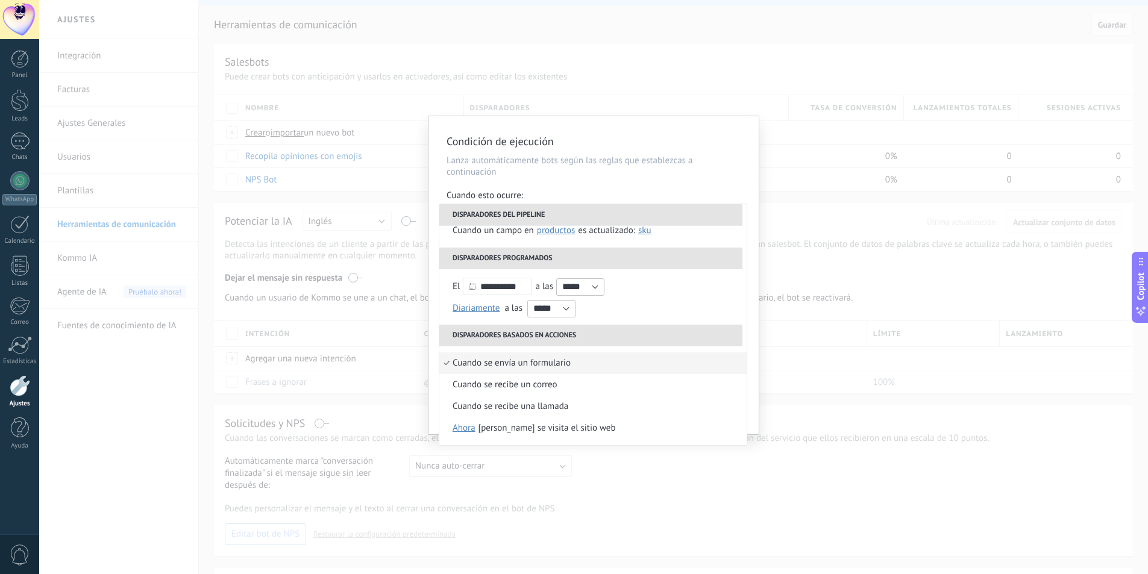
scroll to position [181, 0]
click at [506, 405] on div "Cuando se recibe una llamada" at bounding box center [511, 407] width 116 height 22
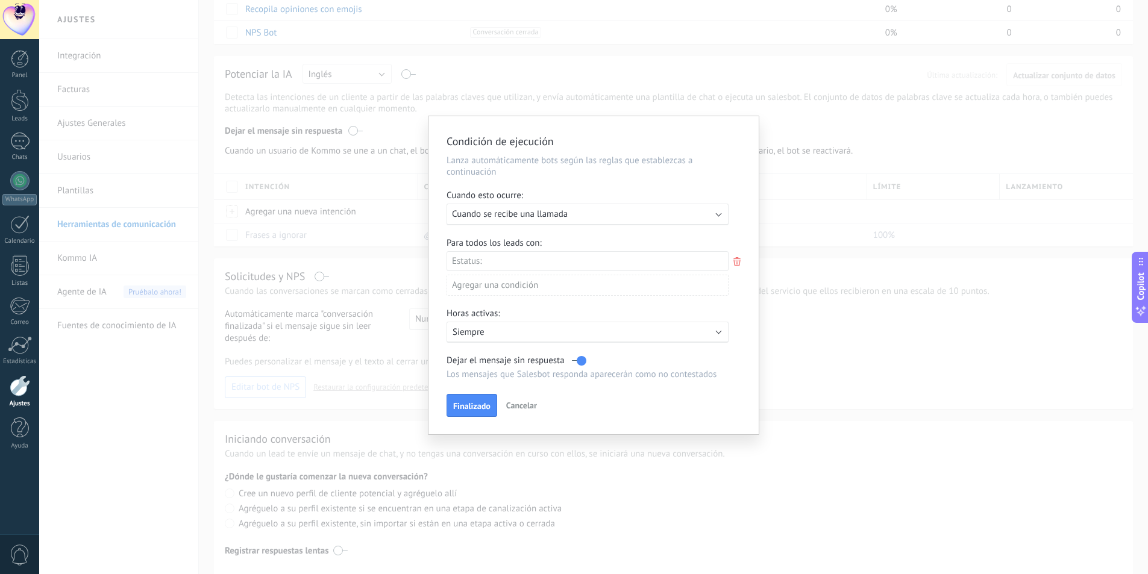
click at [526, 213] on span "Cuando se recibe una llamada" at bounding box center [510, 214] width 116 height 11
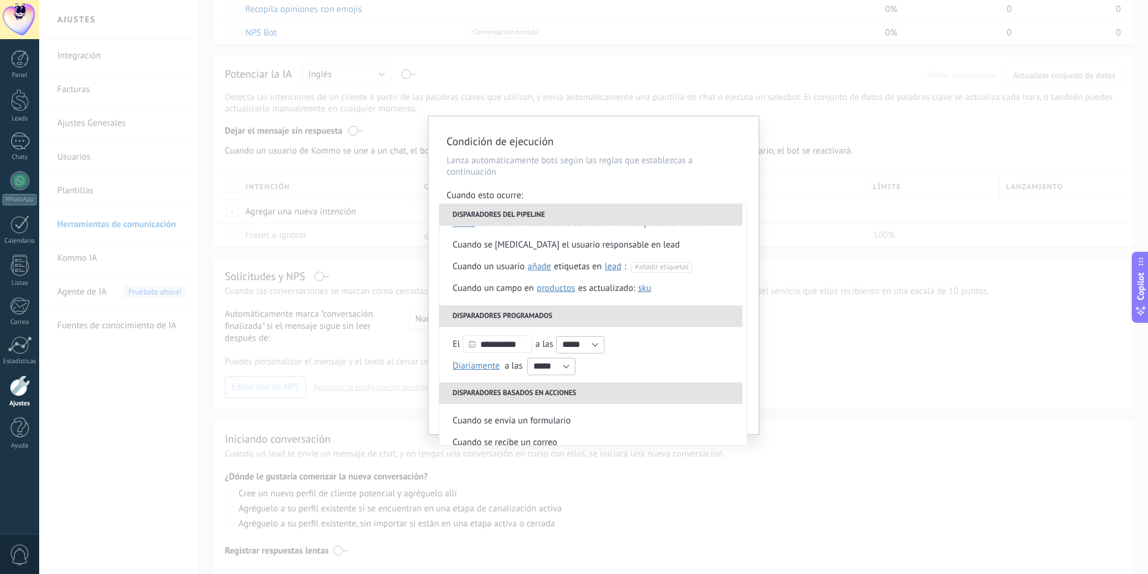
scroll to position [121, 0]
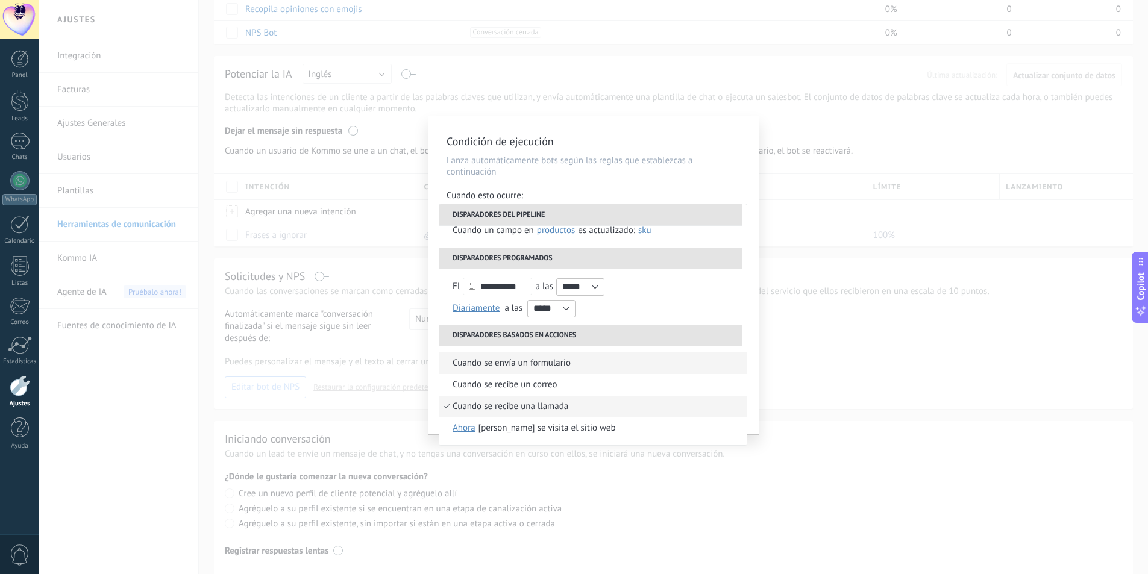
click at [493, 368] on div "Cuando se envía un formulario" at bounding box center [512, 364] width 118 height 22
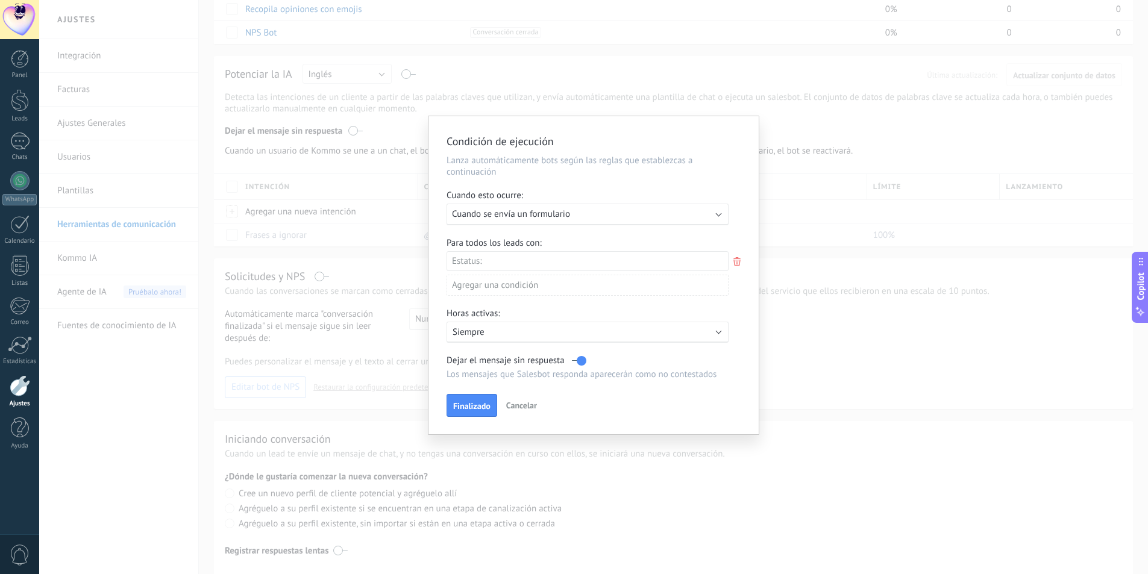
click at [0, 0] on div "Incoming leads Contacto inicial Negociación Debate contractual Discusión de con…" at bounding box center [0, 0] width 0 height 0
click at [461, 251] on label at bounding box center [588, 261] width 282 height 20
click at [585, 236] on div at bounding box center [598, 287] width 1118 height 574
click at [500, 285] on div "Agregar una condición" at bounding box center [588, 287] width 282 height 21
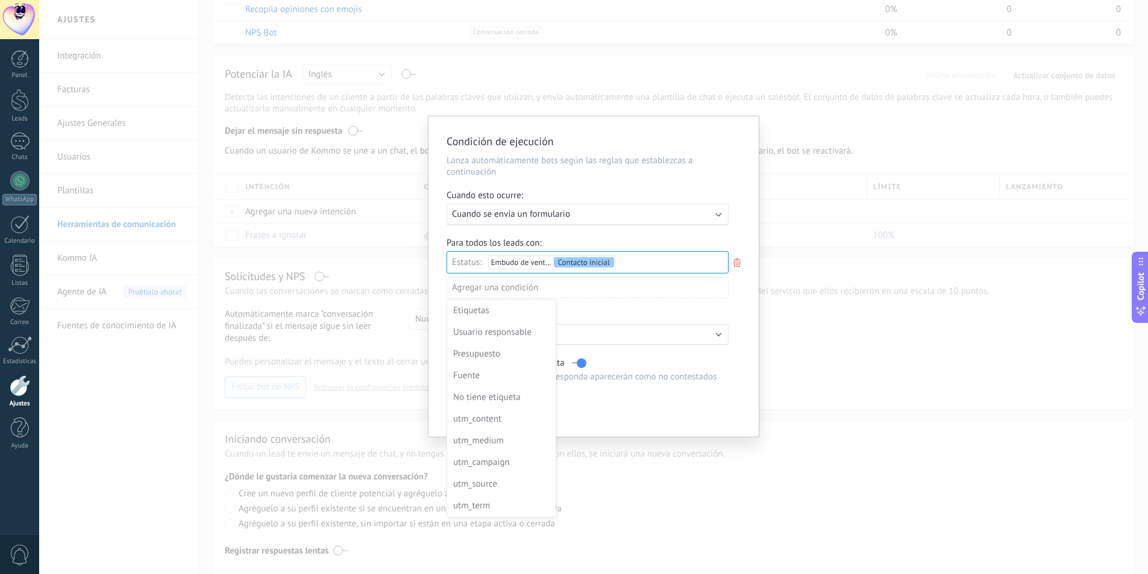
click at [500, 284] on div at bounding box center [594, 276] width 330 height 321
click at [736, 259] on use at bounding box center [737, 263] width 7 height 8
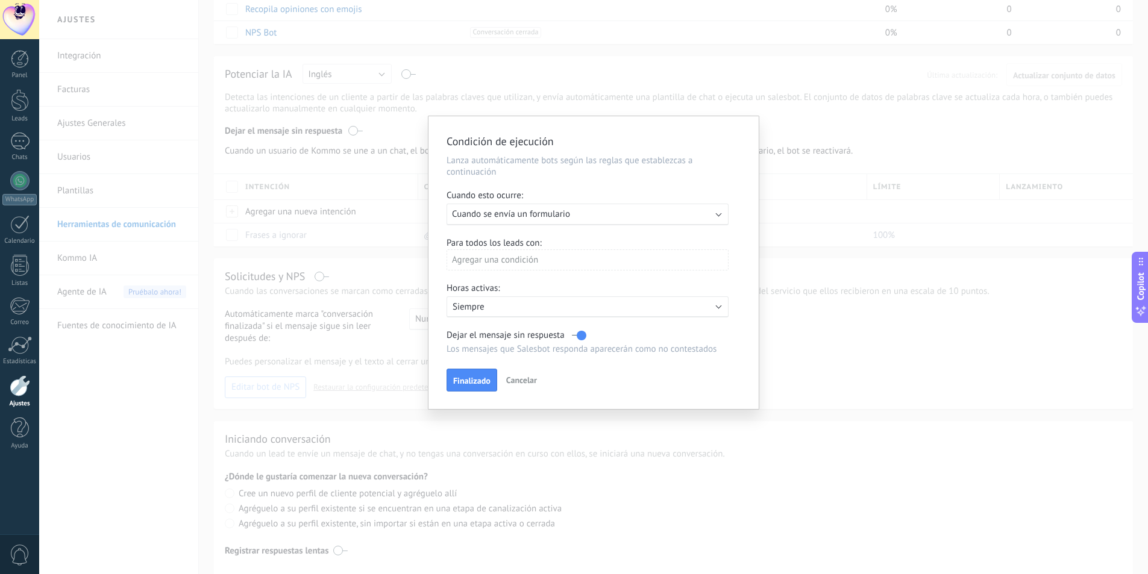
scroll to position [224, 0]
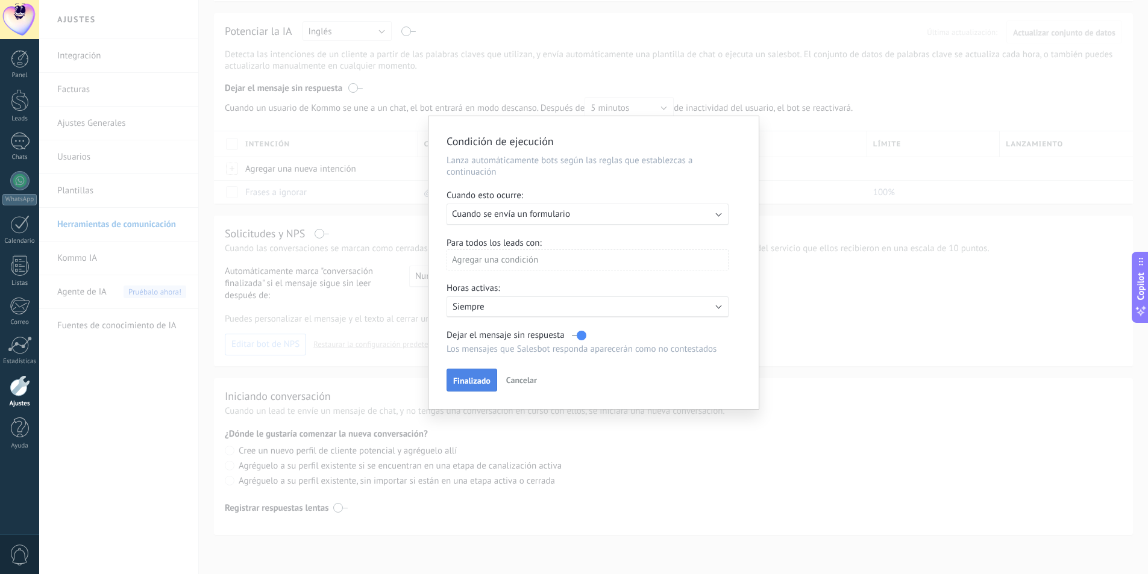
click at [467, 375] on button "Finalizado" at bounding box center [472, 380] width 51 height 23
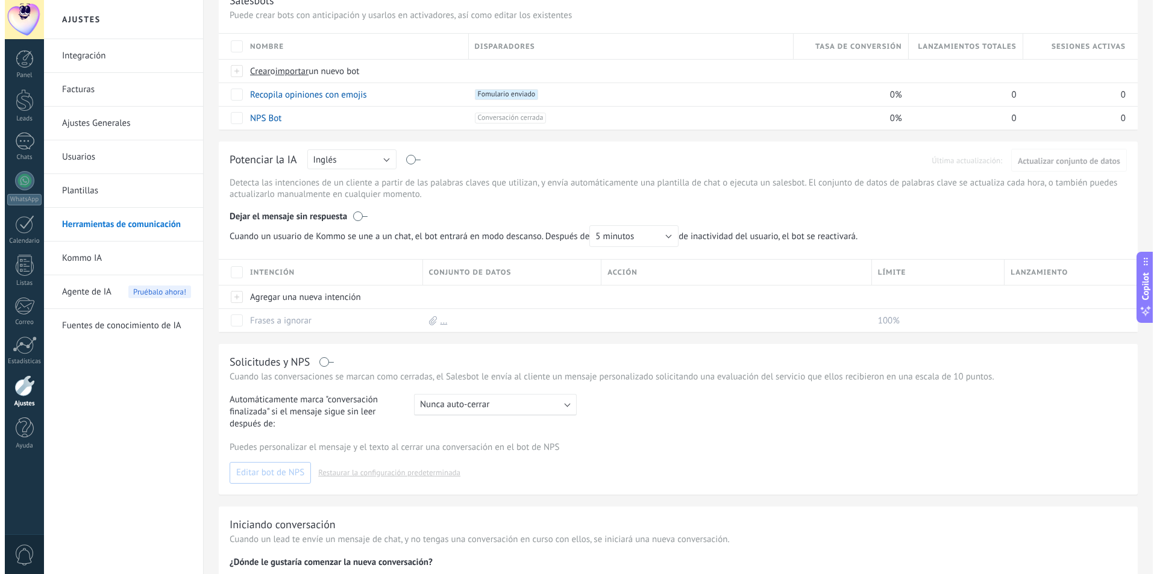
scroll to position [0, 0]
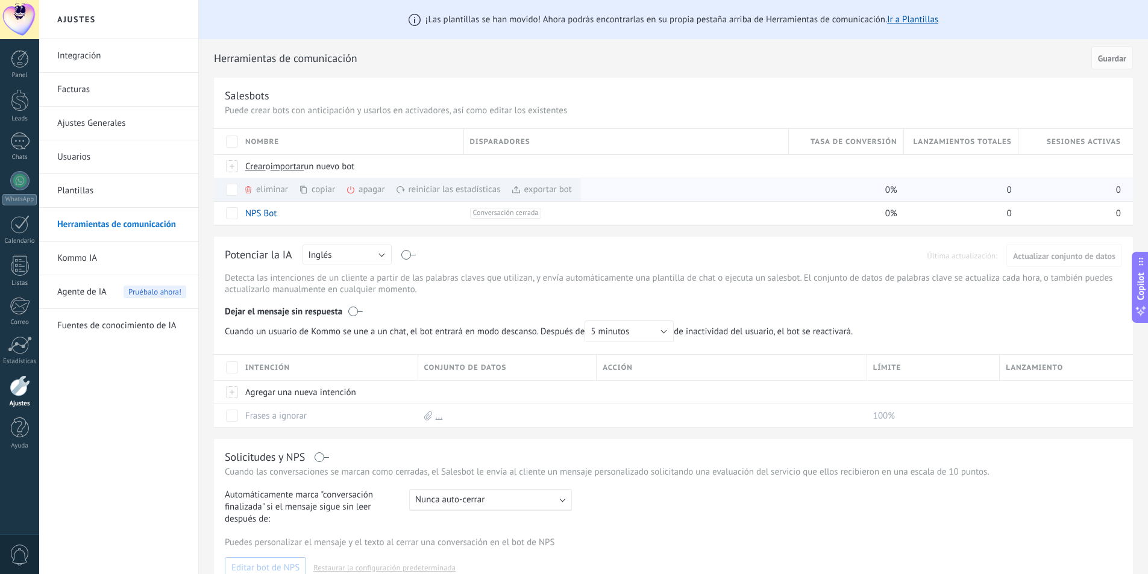
click at [534, 189] on div "exportar bot màs" at bounding box center [541, 190] width 61 height 24
click at [368, 189] on span at bounding box center [371, 190] width 12 height 12
click at [316, 212] on span "Cancelar" at bounding box center [324, 217] width 31 height 11
click at [260, 191] on div "eliminar màs" at bounding box center [286, 190] width 86 height 24
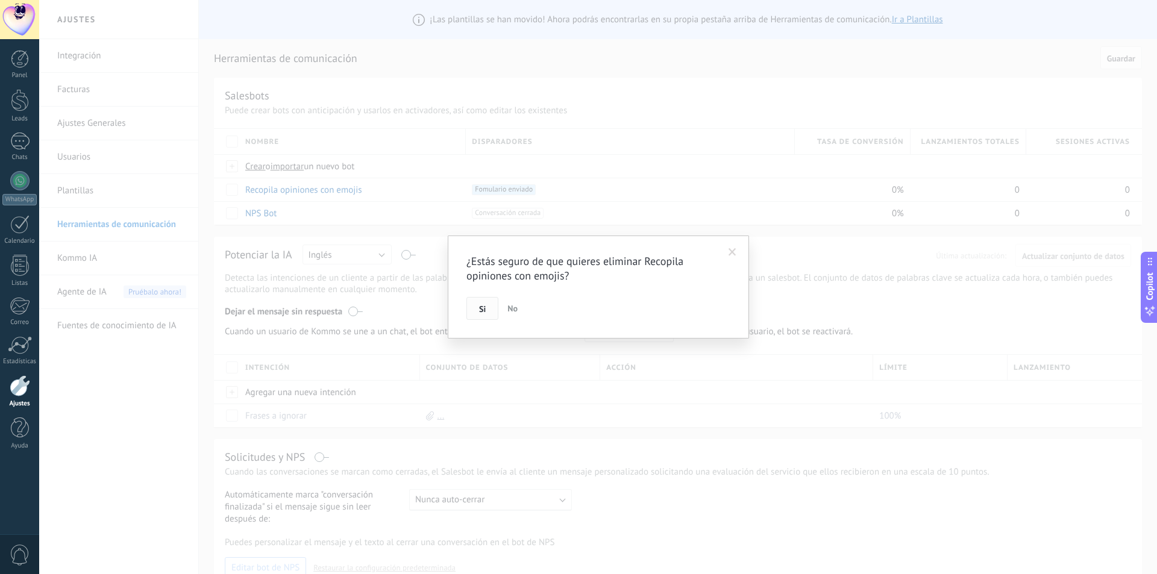
click at [477, 304] on button "Si" at bounding box center [483, 308] width 32 height 23
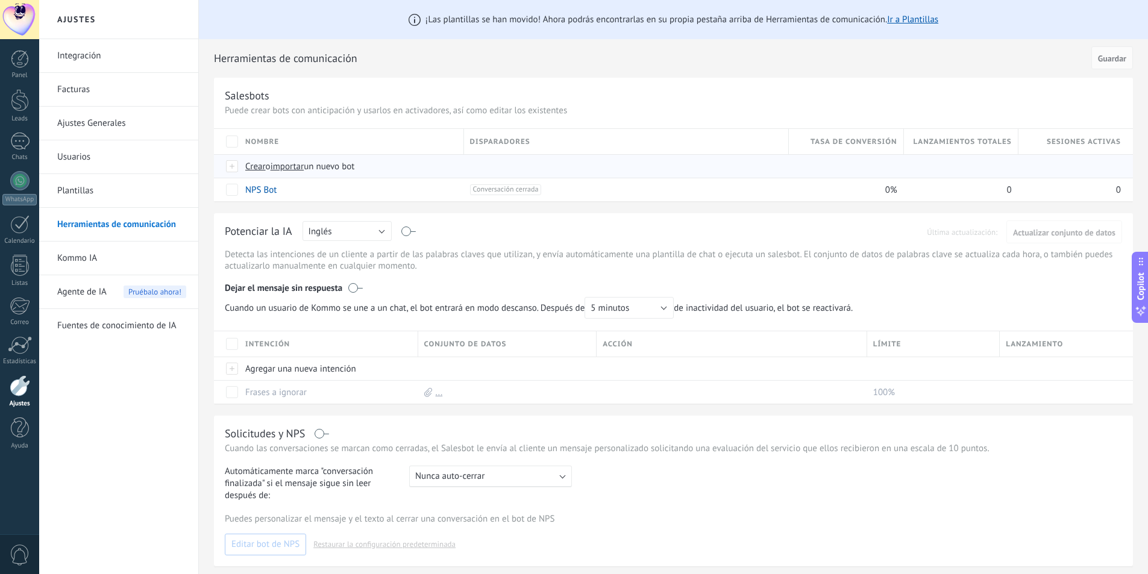
click at [283, 168] on span "importar" at bounding box center [288, 166] width 34 height 11
click at [0, 0] on input "importar un nuevo bot" at bounding box center [0, 0] width 0 height 0
click at [256, 168] on span "Crear" at bounding box center [255, 166] width 20 height 11
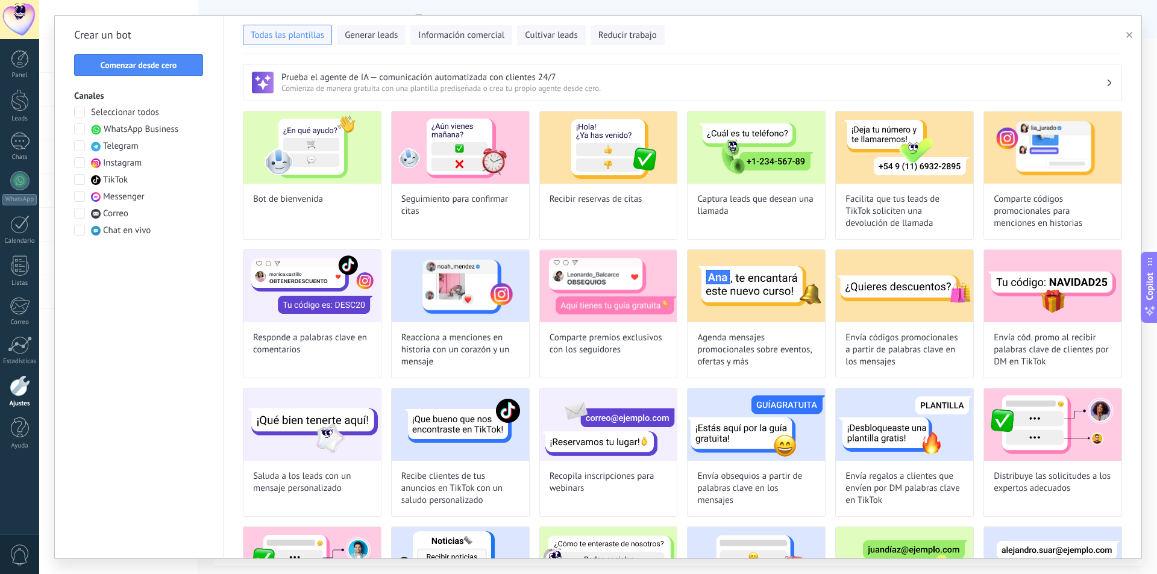
click at [115, 130] on span "WhatsApp Business" at bounding box center [141, 130] width 75 height 12
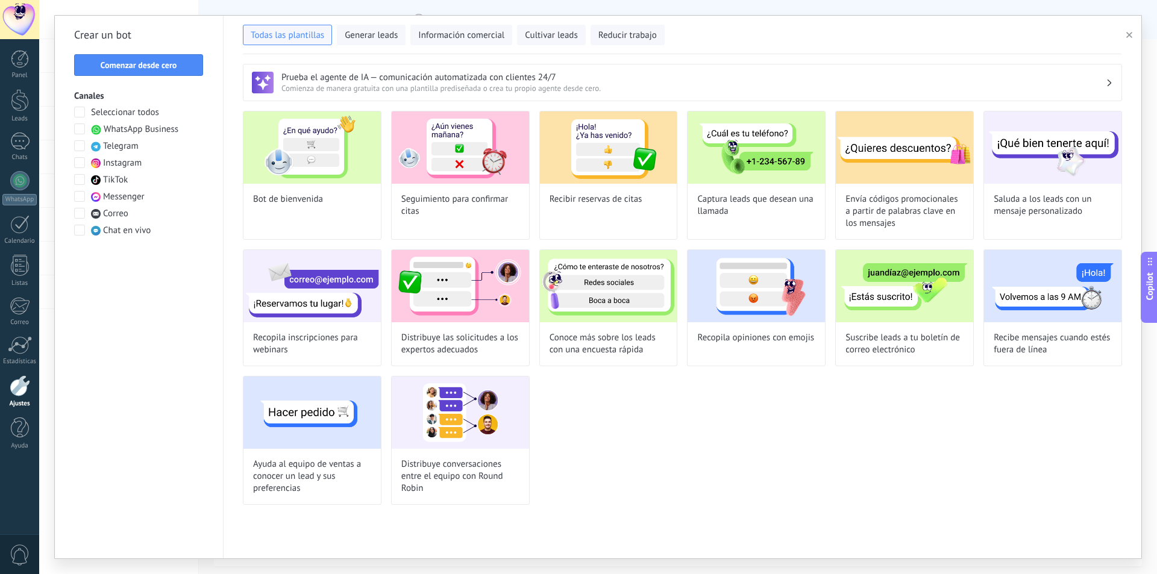
click at [121, 127] on span "WhatsApp Business" at bounding box center [141, 130] width 75 height 12
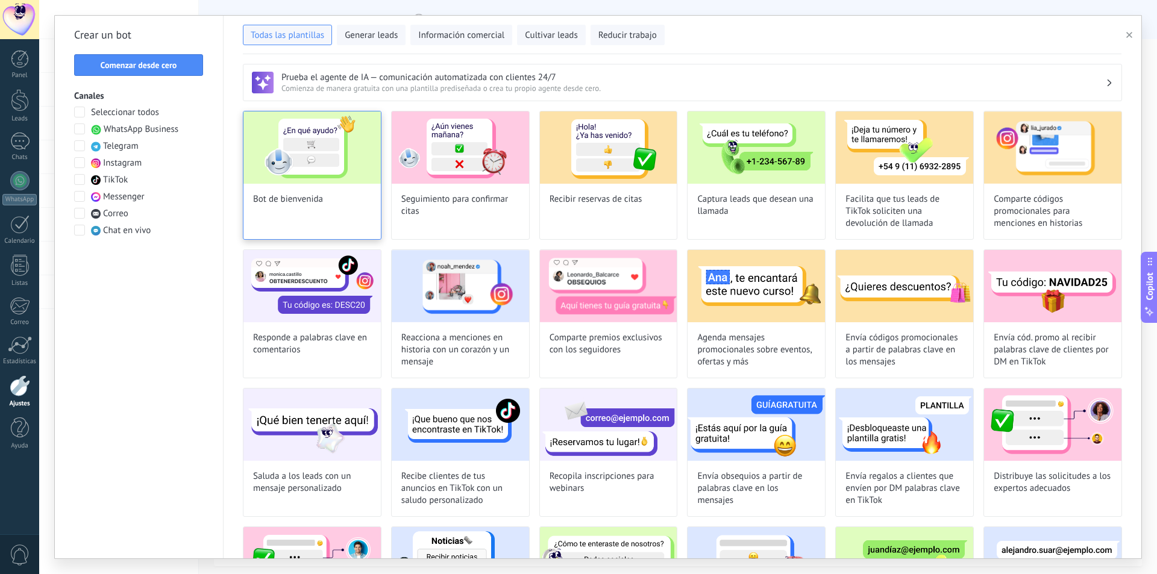
click at [351, 175] on img at bounding box center [311, 148] width 137 height 72
type input "**********"
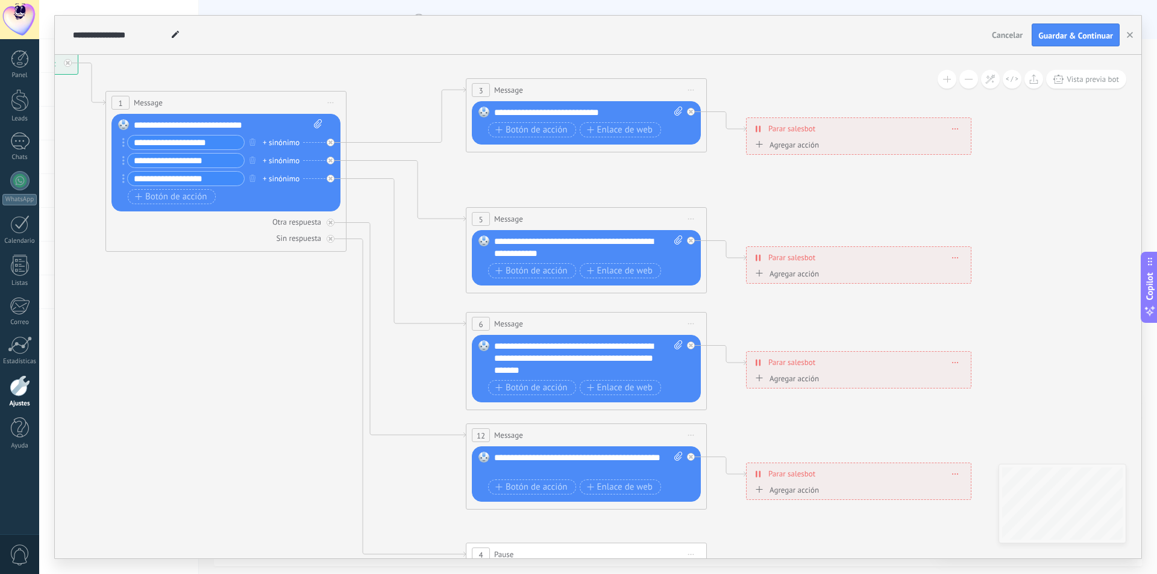
drag, startPoint x: 528, startPoint y: 395, endPoint x: 187, endPoint y: 253, distance: 369.6
click at [187, 253] on icon at bounding box center [614, 352] width 1879 height 1204
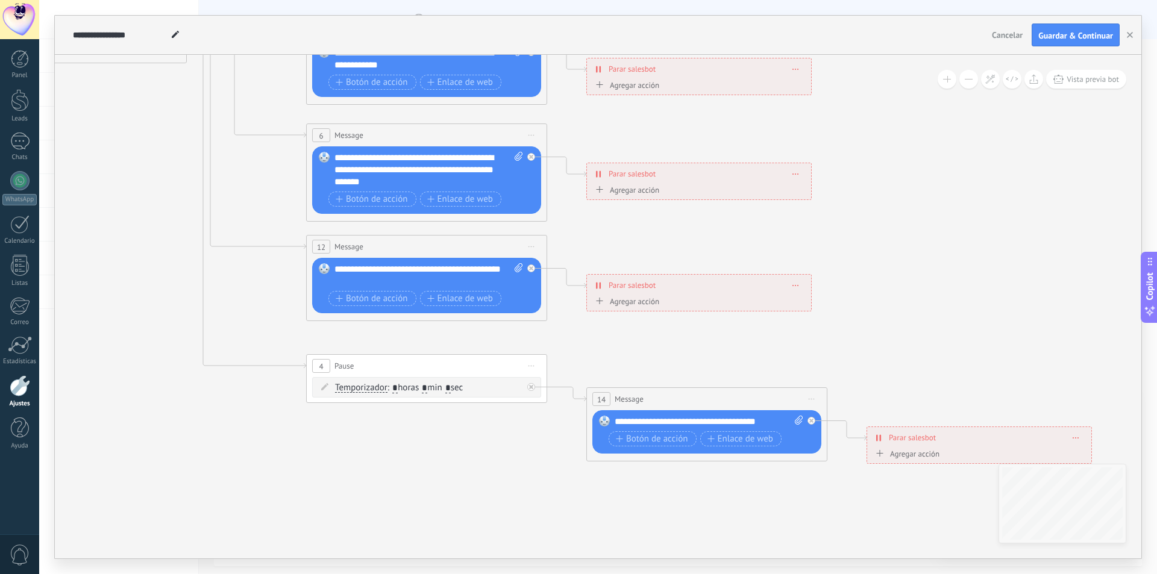
drag, startPoint x: 992, startPoint y: 328, endPoint x: 917, endPoint y: 204, distance: 145.2
click at [917, 204] on icon at bounding box center [454, 164] width 1879 height 1204
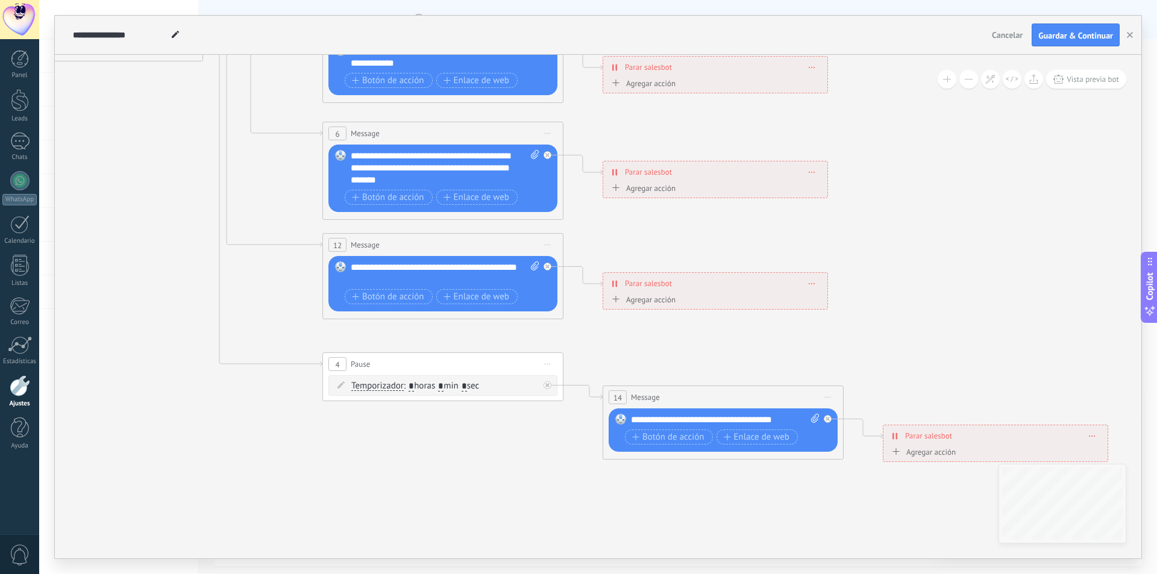
drag, startPoint x: 298, startPoint y: 447, endPoint x: 505, endPoint y: 598, distance: 255.8
click at [505, 574] on html ".abccls-1,.abccls-2{fill-rule:evenodd}.abccls-2{fill:#fff} .abfcls-1{fill:none}…" at bounding box center [578, 287] width 1157 height 574
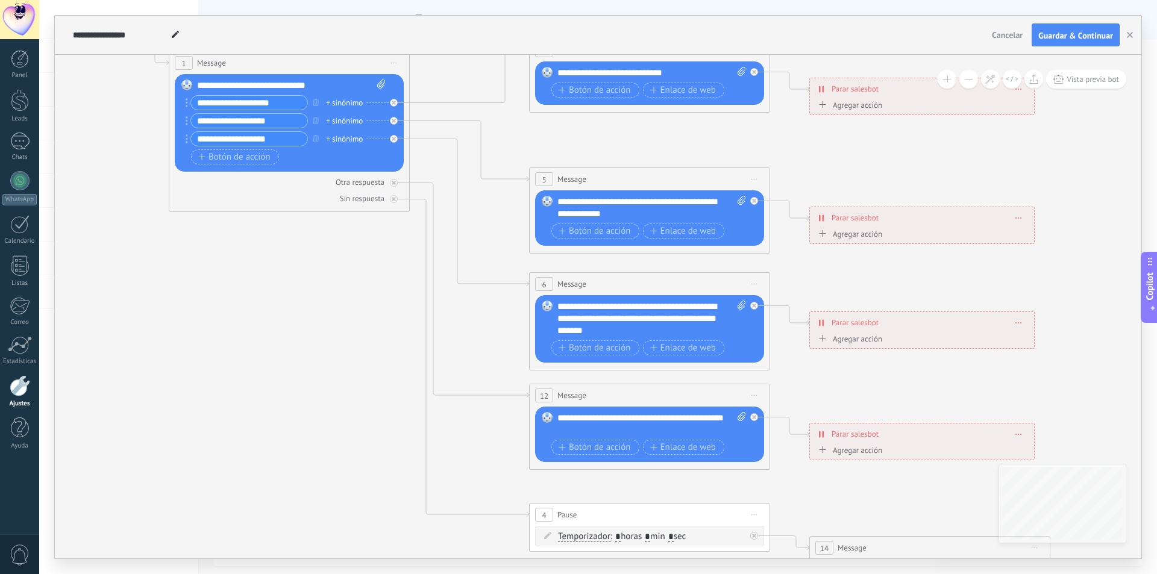
drag, startPoint x: 341, startPoint y: 301, endPoint x: 400, endPoint y: 455, distance: 165.0
click at [400, 455] on icon at bounding box center [677, 313] width 1879 height 1204
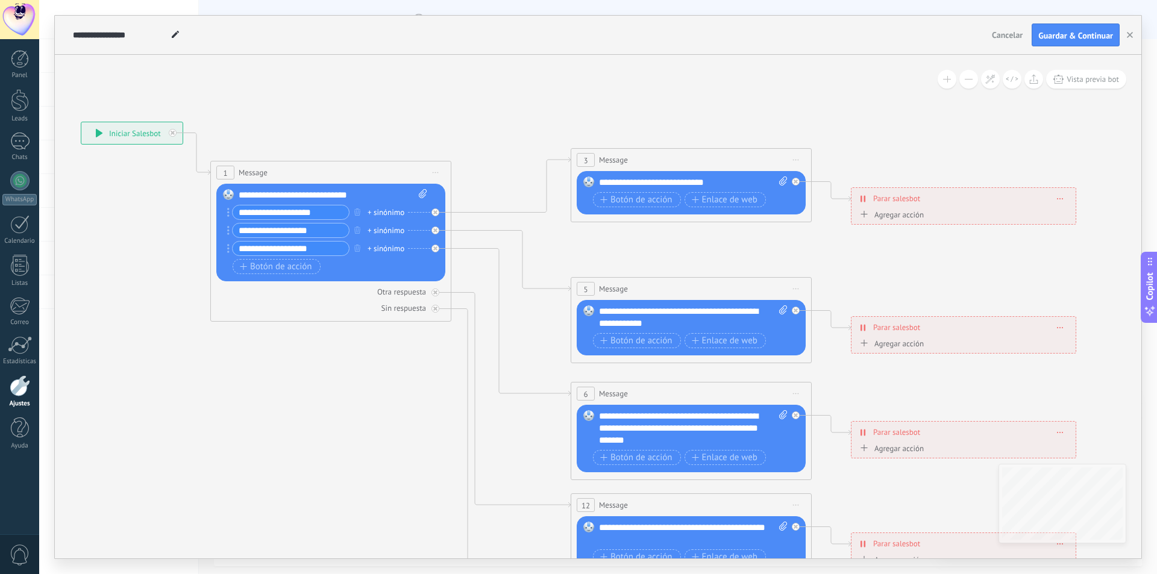
drag, startPoint x: 149, startPoint y: 305, endPoint x: 126, endPoint y: 253, distance: 57.2
click at [130, 257] on icon at bounding box center [718, 422] width 1879 height 1204
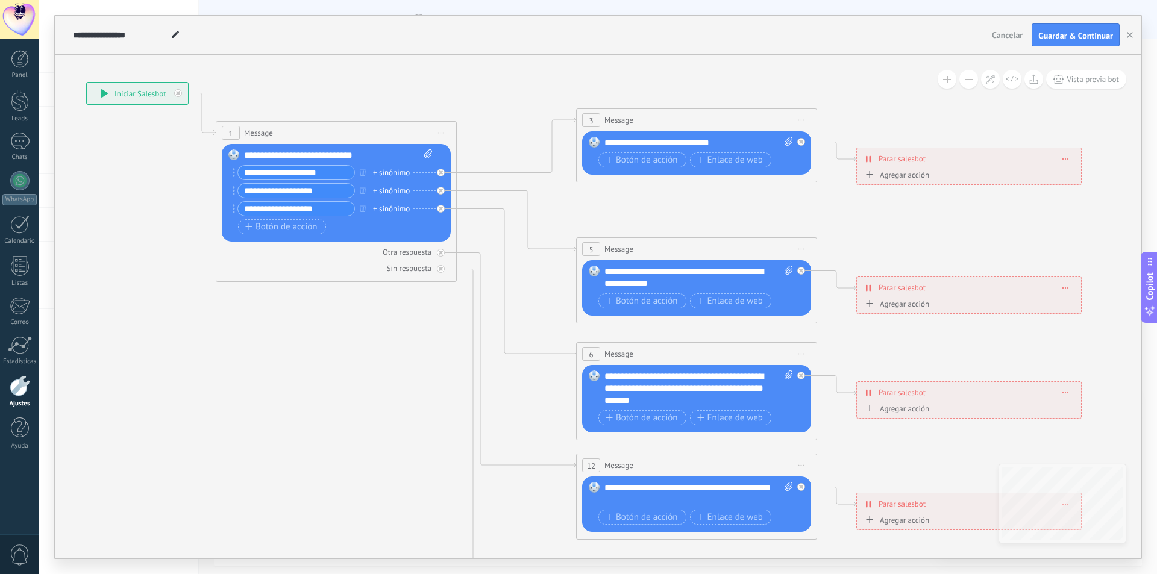
drag, startPoint x: 521, startPoint y: 104, endPoint x: 540, endPoint y: 78, distance: 31.9
click at [540, 78] on icon at bounding box center [724, 383] width 1879 height 1204
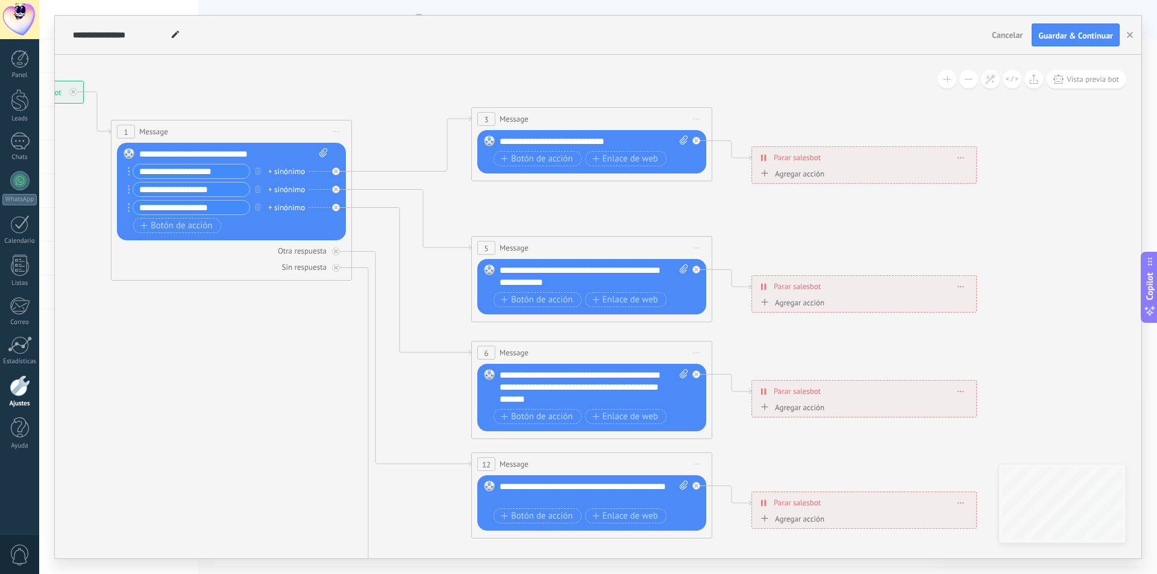
drag, startPoint x: 453, startPoint y: 366, endPoint x: 348, endPoint y: 365, distance: 104.9
click at [348, 365] on icon at bounding box center [619, 381] width 1879 height 1204
click at [550, 78] on icon at bounding box center [619, 381] width 1879 height 1204
click at [14, 119] on div "Leads" at bounding box center [19, 119] width 35 height 8
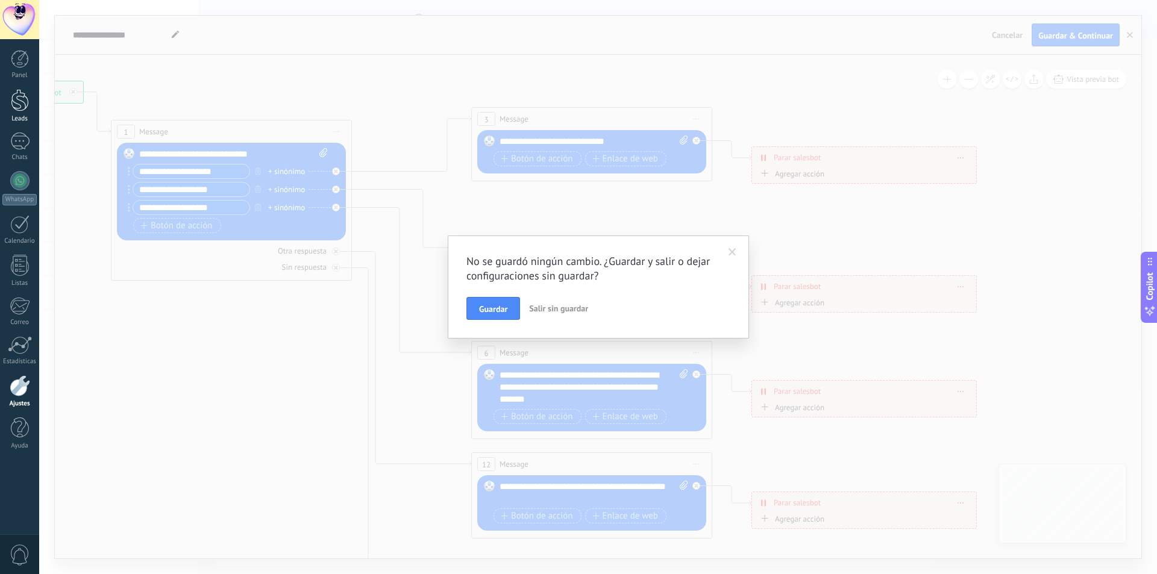
click at [15, 112] on link "Leads" at bounding box center [19, 106] width 39 height 34
click at [27, 139] on div at bounding box center [19, 141] width 19 height 17
click at [559, 307] on span "Salir sin guardar" at bounding box center [558, 308] width 59 height 11
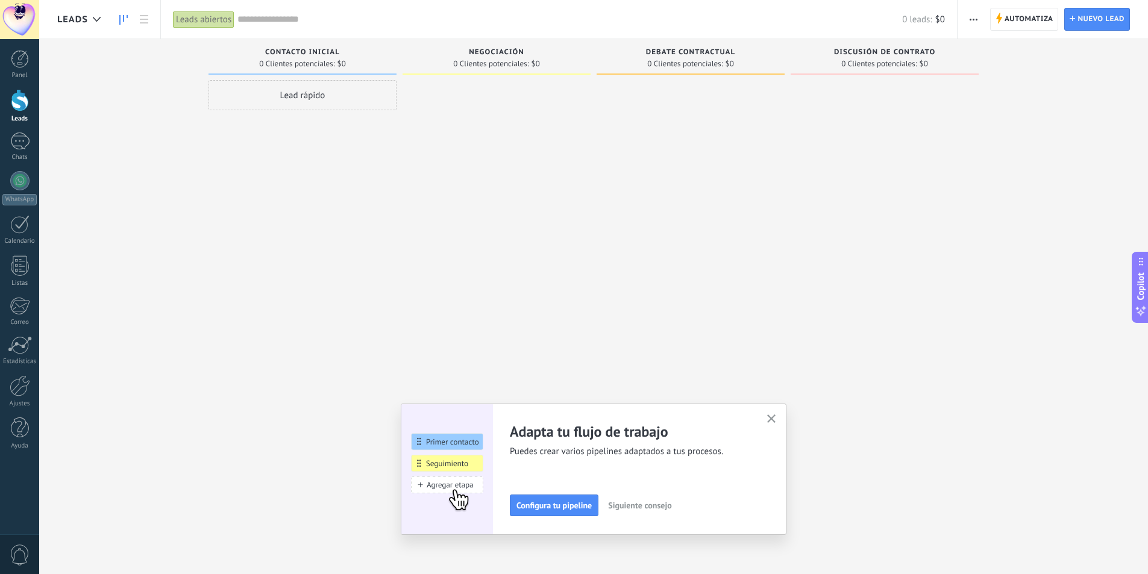
click at [774, 417] on button "button" at bounding box center [771, 420] width 15 height 16
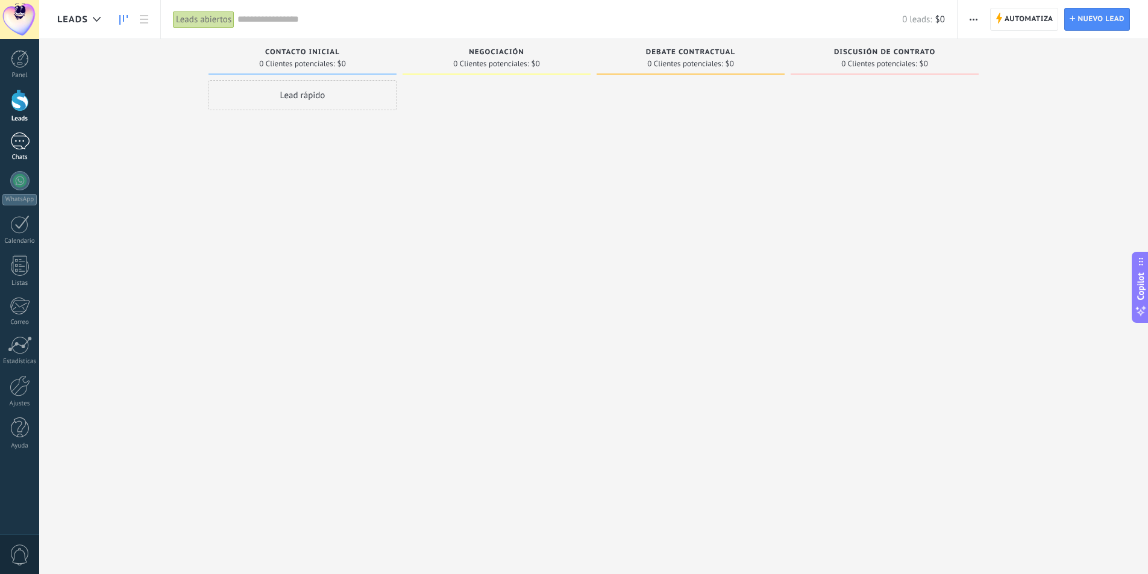
click at [32, 140] on link "Chats" at bounding box center [19, 147] width 39 height 29
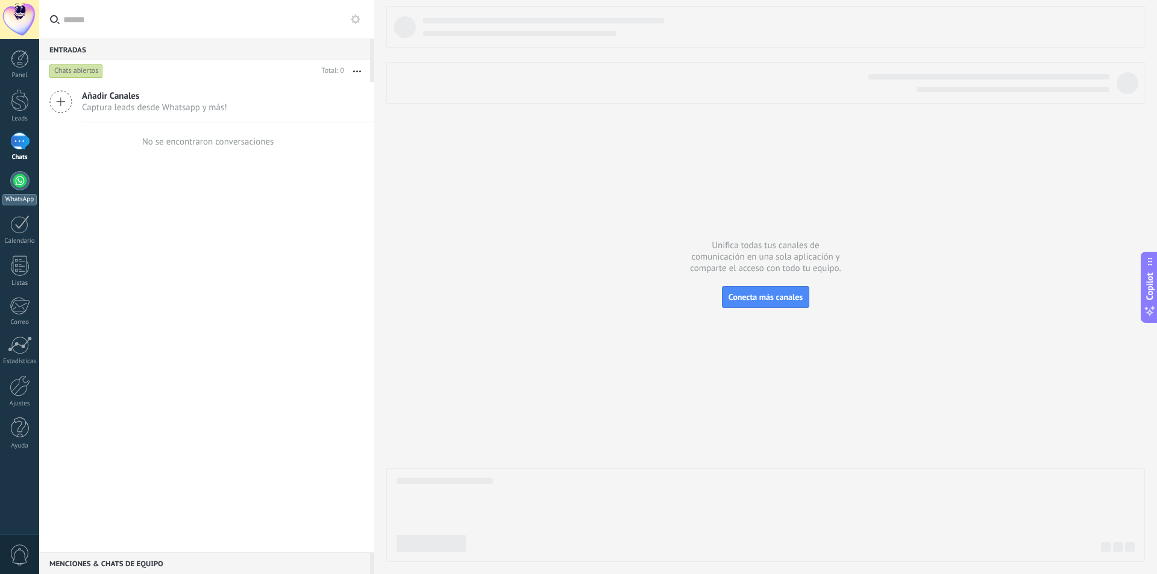
click at [22, 190] on link "WhatsApp" at bounding box center [19, 188] width 39 height 34
